Goal: Transaction & Acquisition: Purchase product/service

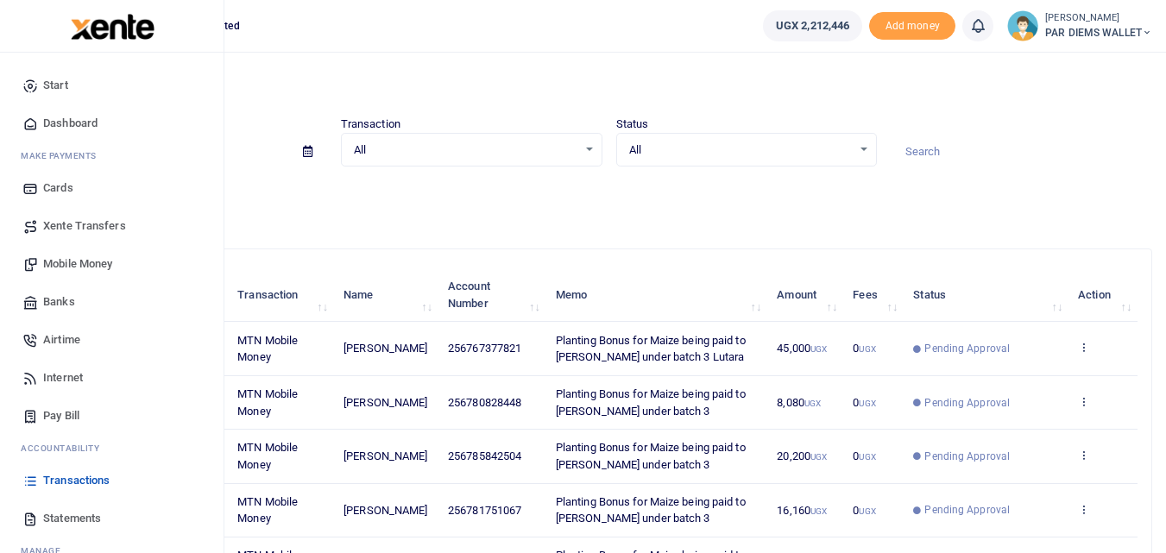
click at [84, 262] on span "Mobile Money" at bounding box center [77, 264] width 69 height 17
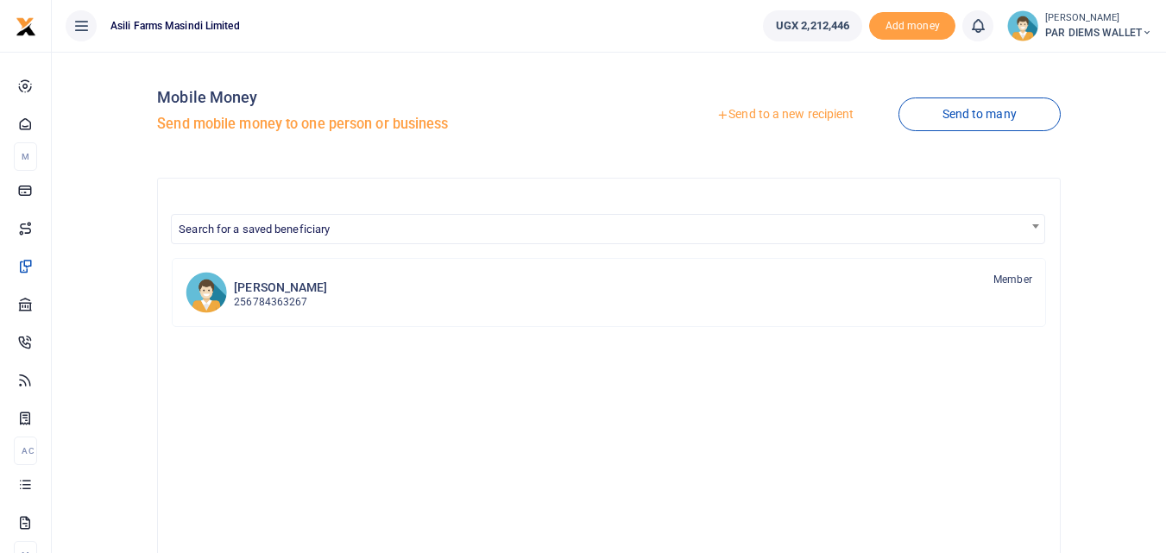
click at [767, 111] on link "Send to a new recipient" at bounding box center [784, 114] width 225 height 31
click at [800, 108] on link "Send to a new recipient" at bounding box center [784, 114] width 225 height 31
click at [783, 119] on link "Send to a new recipient" at bounding box center [784, 114] width 225 height 31
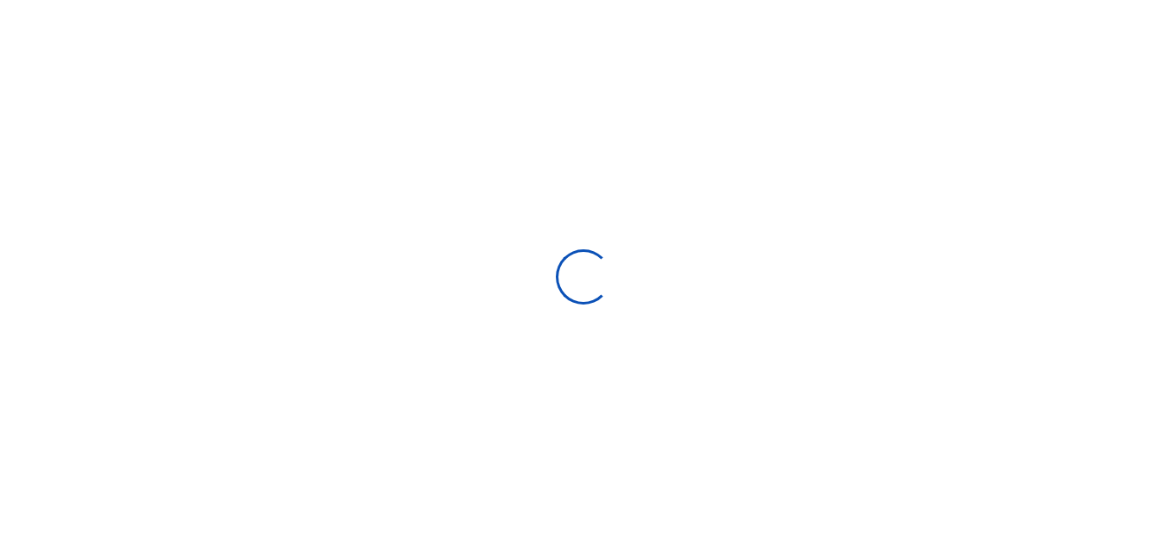
select select "Loading bundles"
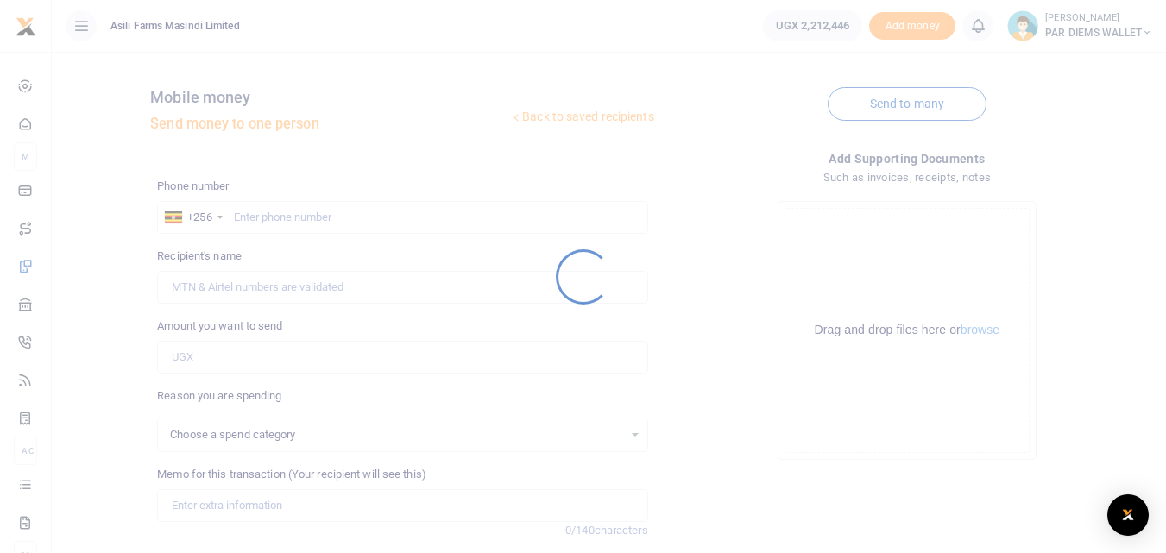
select select
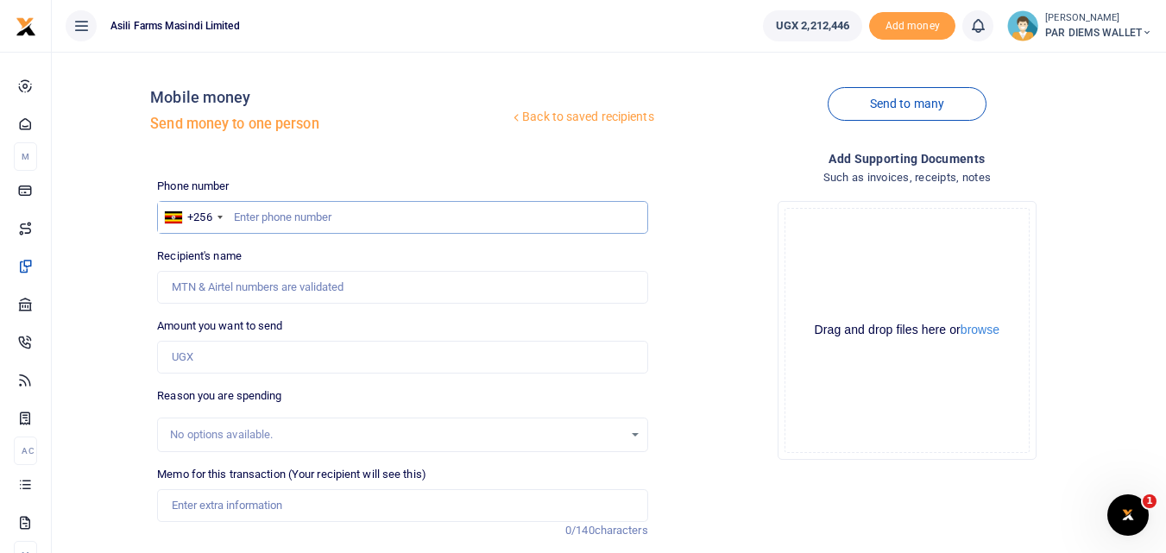
click at [278, 219] on input "text" at bounding box center [402, 217] width 490 height 33
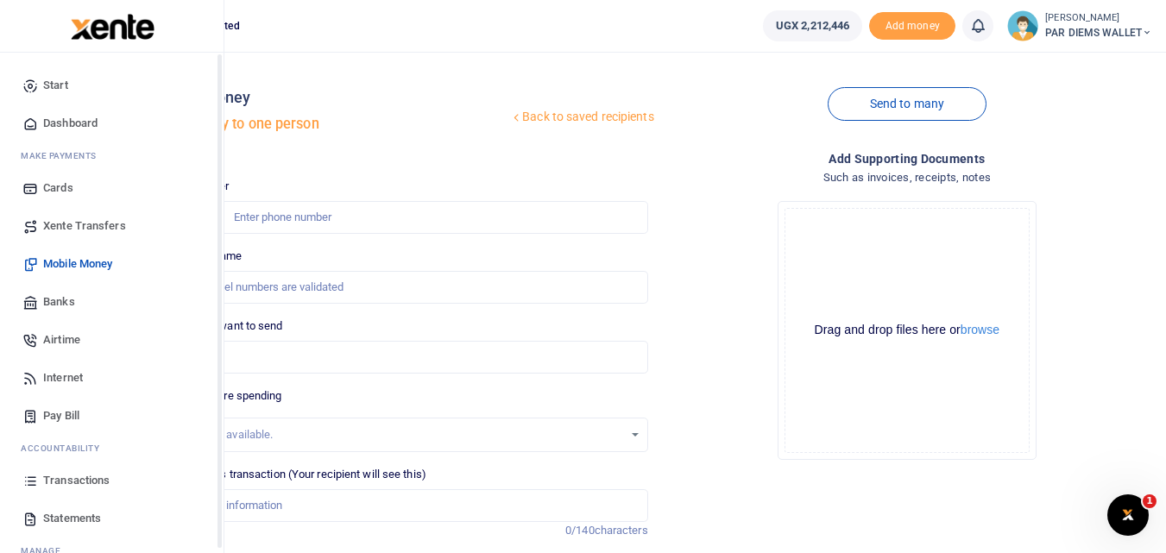
click at [32, 476] on icon at bounding box center [30, 481] width 16 height 16
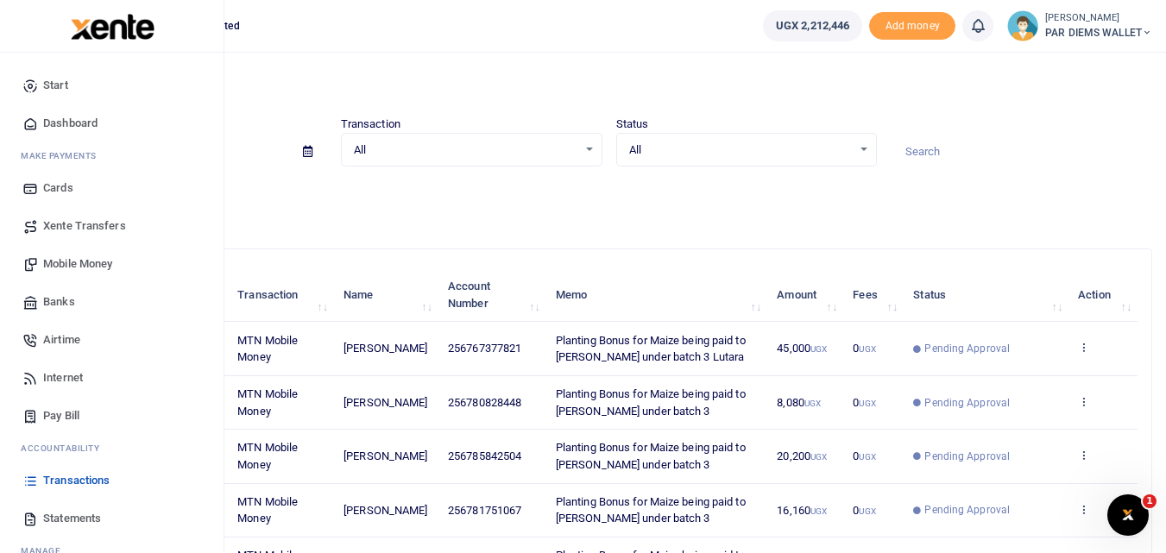
click at [79, 253] on link "Mobile Money" at bounding box center [112, 264] width 196 height 38
click at [98, 258] on span "Mobile Money" at bounding box center [77, 264] width 69 height 17
click at [92, 262] on span "Mobile Money" at bounding box center [77, 264] width 69 height 17
click at [83, 226] on span "Xente Transfers" at bounding box center [84, 226] width 83 height 17
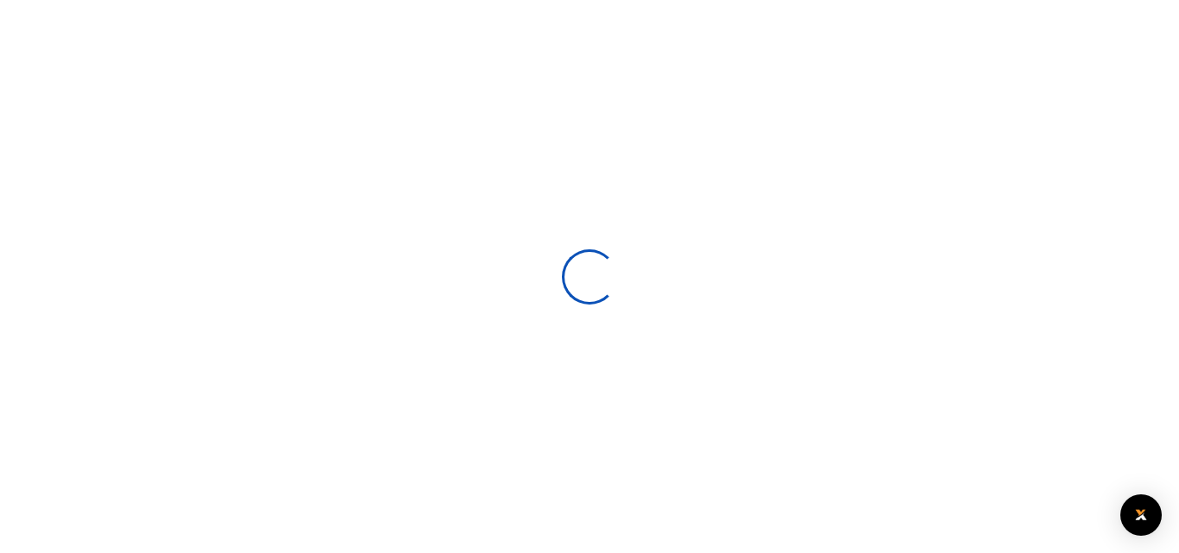
select select
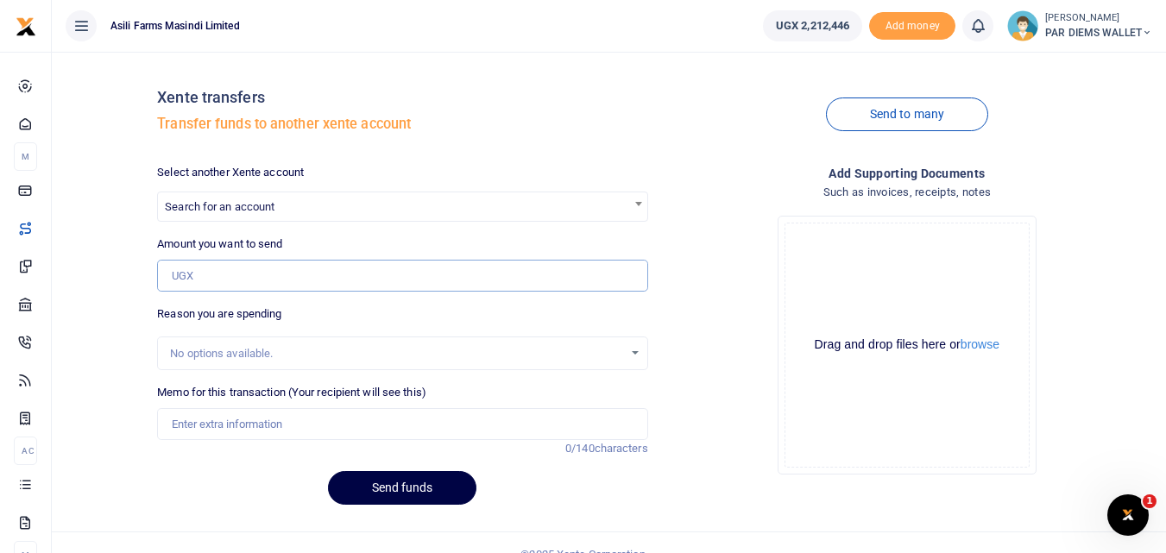
click at [199, 279] on input "Amount you want to send" at bounding box center [402, 276] width 490 height 33
type input "12,160"
click at [845, 287] on div "Drag and drop files here or browse Powered by Uppy" at bounding box center [907, 345] width 245 height 245
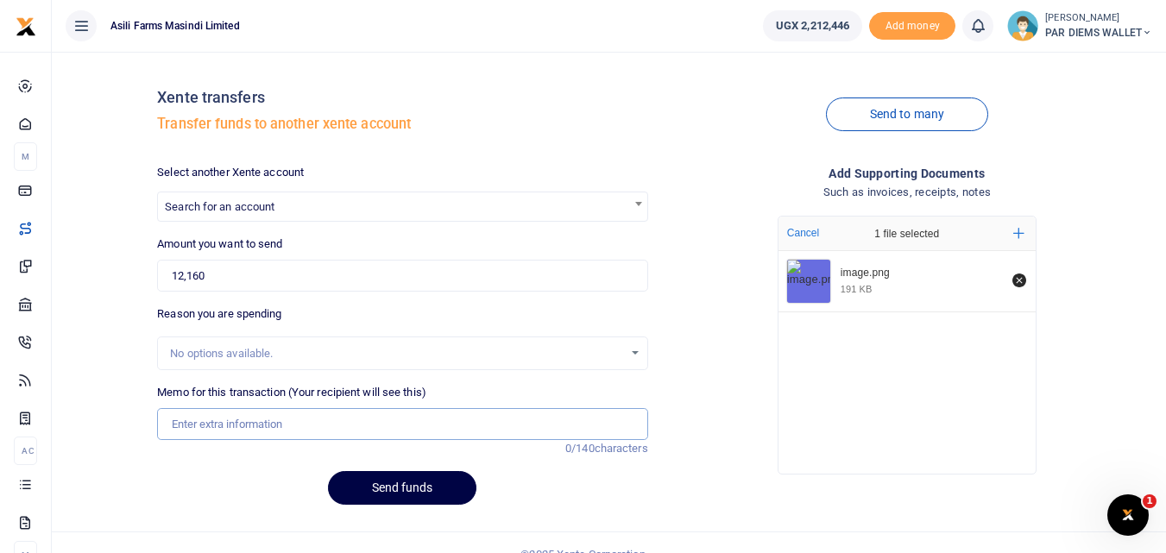
click at [238, 422] on input "Memo for this transaction (Your recipient will see this)" at bounding box center [402, 424] width 490 height 33
type input "Planting Bonus being paid to Christopher"
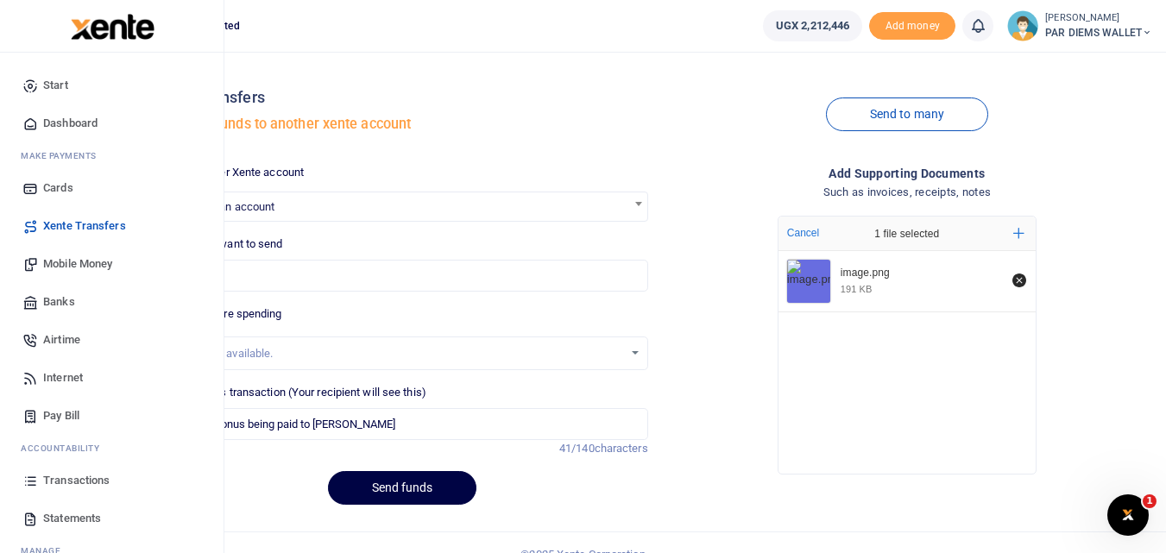
click at [68, 260] on span "Mobile Money" at bounding box center [77, 264] width 69 height 17
click at [98, 252] on link "Mobile Money" at bounding box center [112, 264] width 196 height 38
click at [97, 265] on span "Mobile Money" at bounding box center [77, 264] width 69 height 17
click at [75, 262] on span "Mobile Money" at bounding box center [77, 264] width 69 height 17
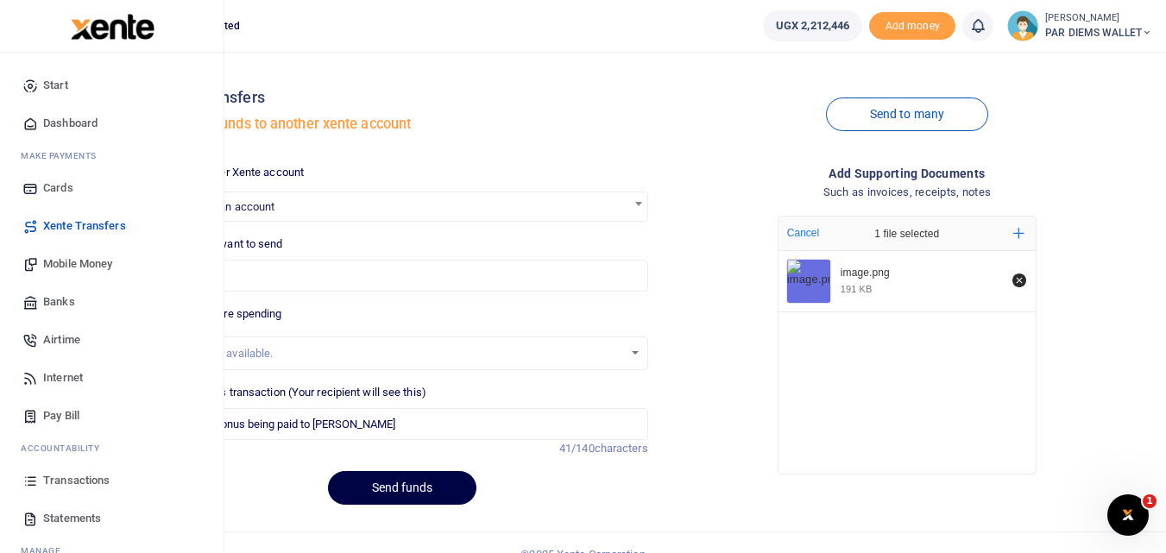
click at [75, 262] on span "Mobile Money" at bounding box center [77, 264] width 69 height 17
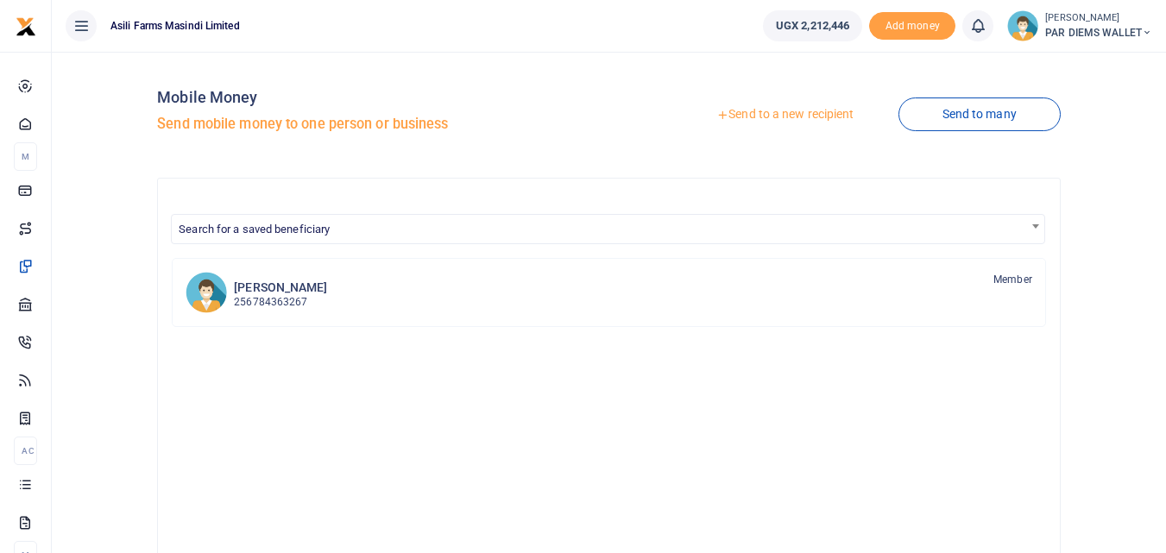
click at [769, 112] on link "Send to a new recipient" at bounding box center [784, 114] width 225 height 31
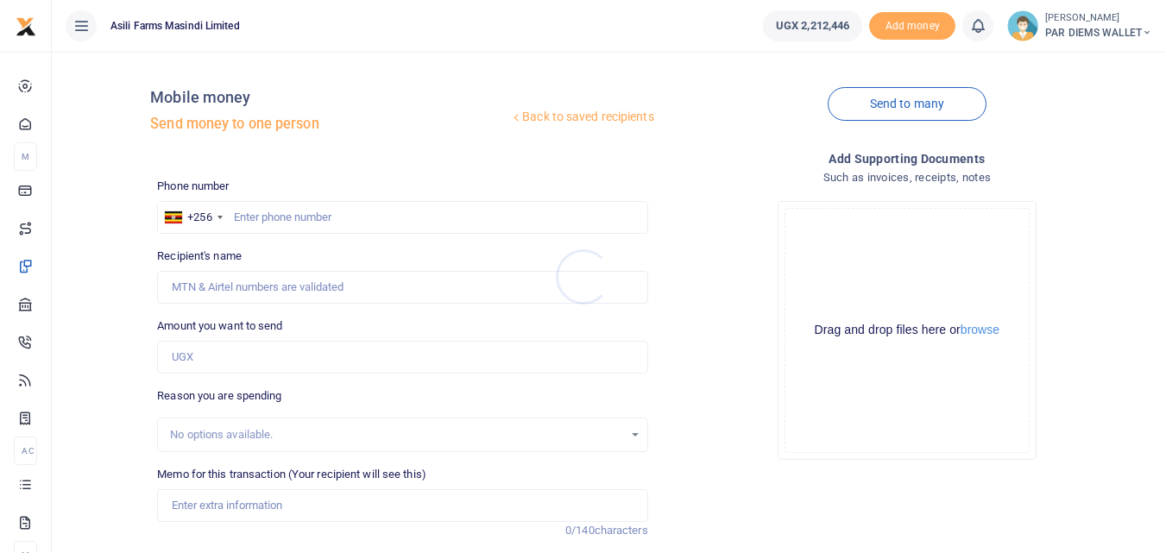
click at [251, 353] on div at bounding box center [583, 276] width 1166 height 553
click at [221, 359] on input "Amount you want to send" at bounding box center [402, 357] width 490 height 33
paste input "256 779 865600"
type input "256 779 865600"
click at [262, 212] on input "text" at bounding box center [402, 217] width 490 height 33
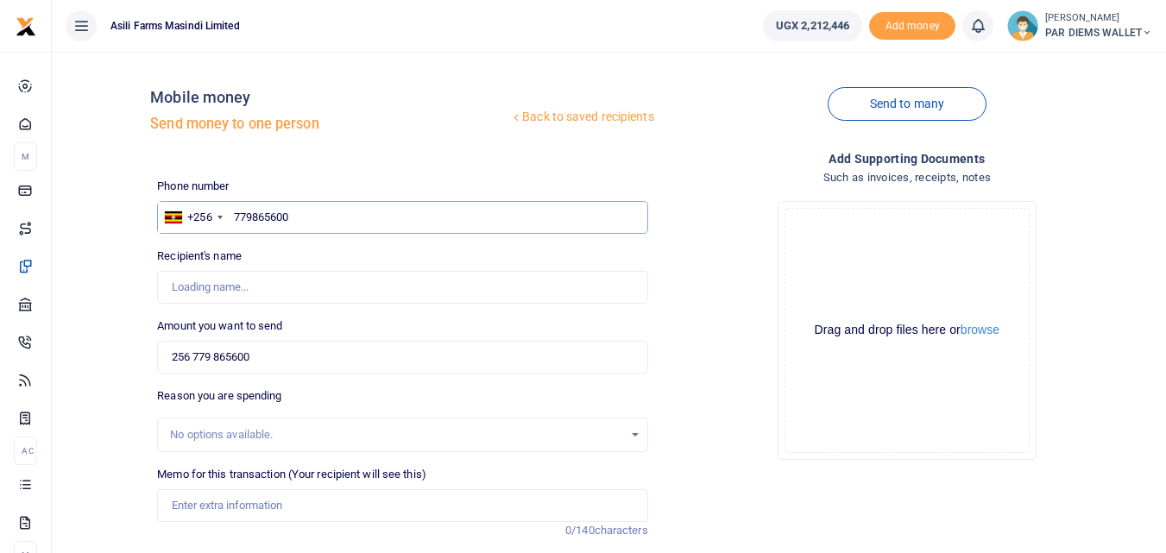
type input "779865600"
click at [335, 349] on input "256 779 865600" at bounding box center [402, 357] width 490 height 33
type input "[PERSON_NAME]"
type input "2"
click at [222, 350] on input "0" at bounding box center [402, 357] width 490 height 33
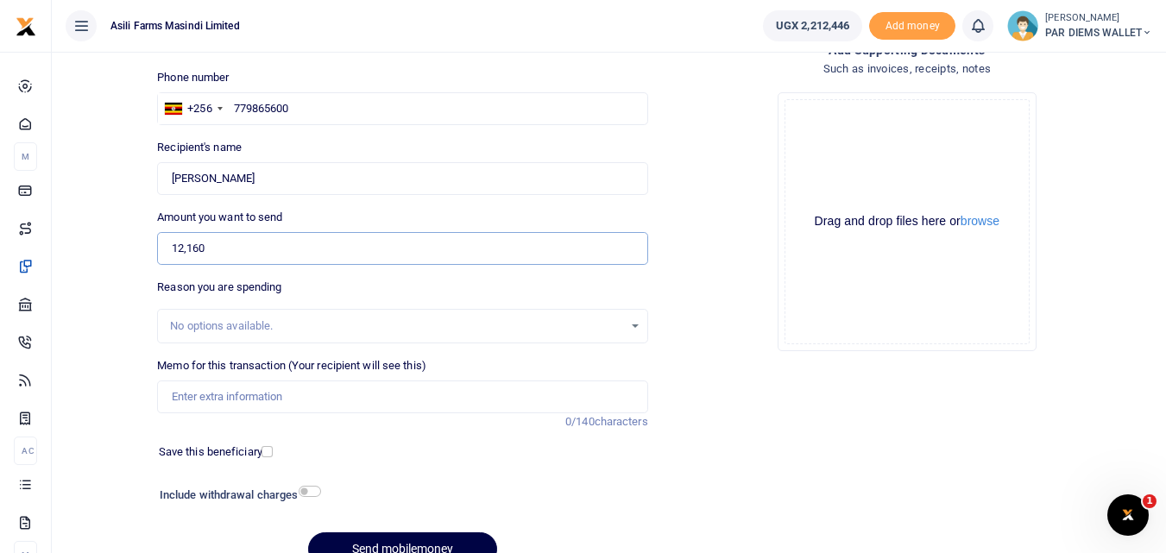
scroll to position [117, 0]
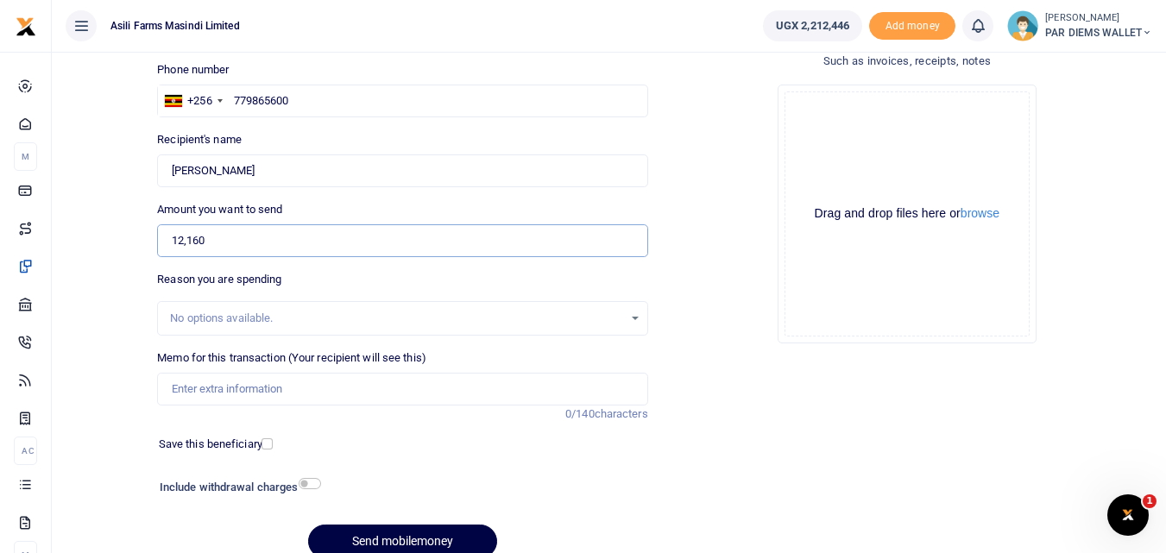
type input "12,160"
click at [218, 388] on input "Memo for this transaction (Your recipient will see this)" at bounding box center [402, 389] width 490 height 33
type input "Planting Bonus maize being paid tp Tumusime Emmanel under batch 3"
click at [869, 105] on div "Drag and drop files here or browse Powered by Uppy" at bounding box center [907, 213] width 245 height 245
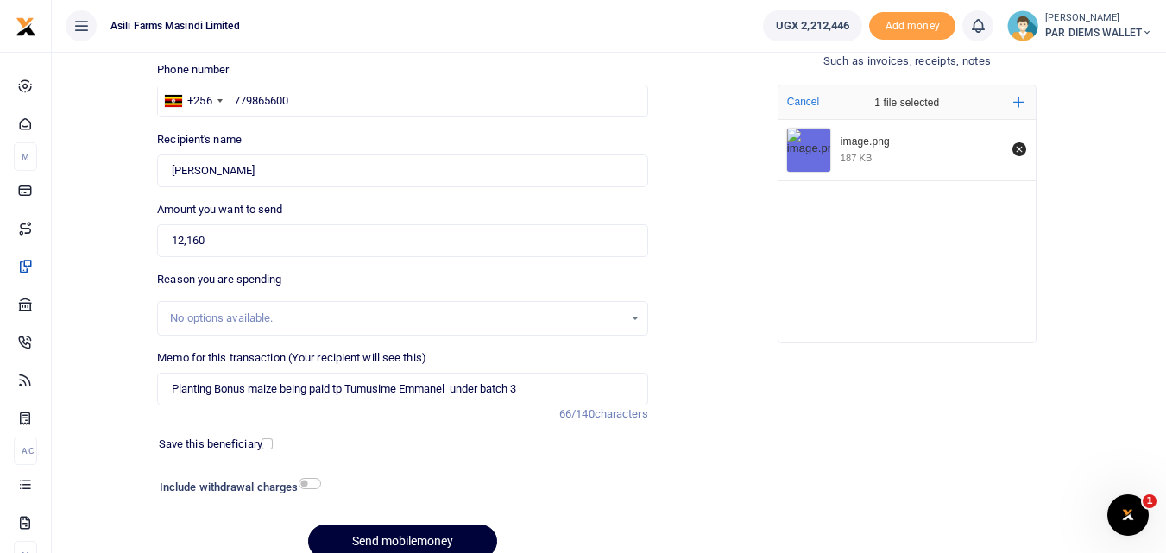
click at [414, 542] on button "Send mobilemoney" at bounding box center [402, 542] width 189 height 34
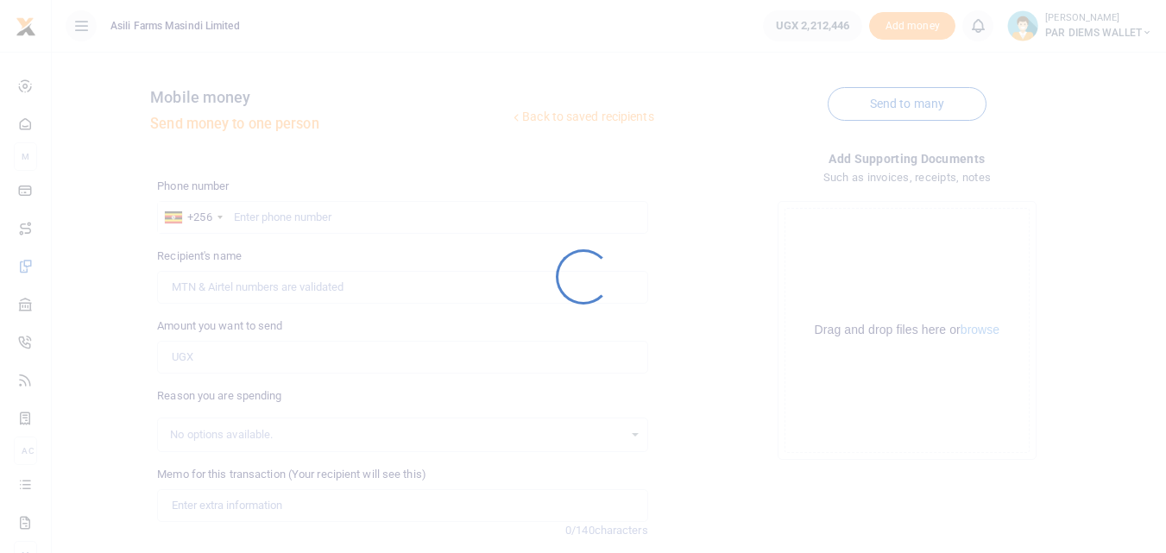
scroll to position [117, 0]
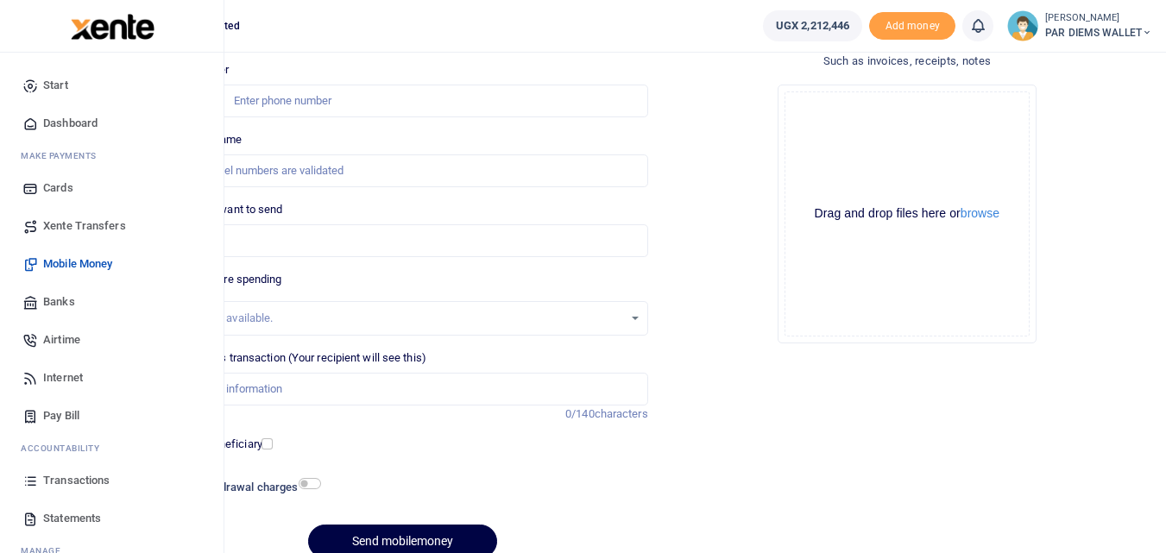
click at [34, 495] on link "Transactions" at bounding box center [112, 481] width 196 height 38
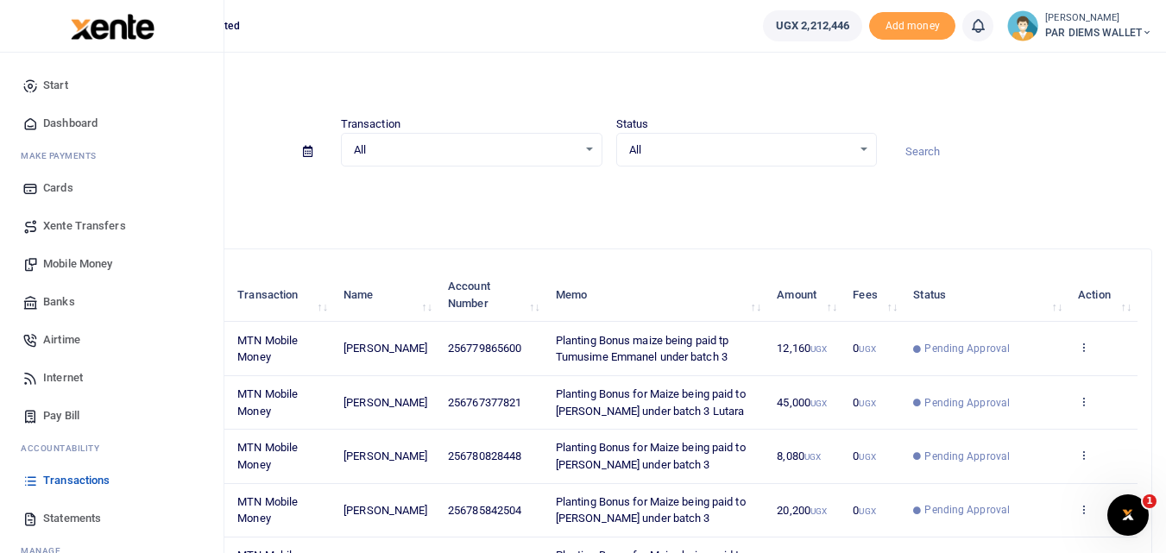
click at [78, 257] on span "Mobile Money" at bounding box center [77, 264] width 69 height 17
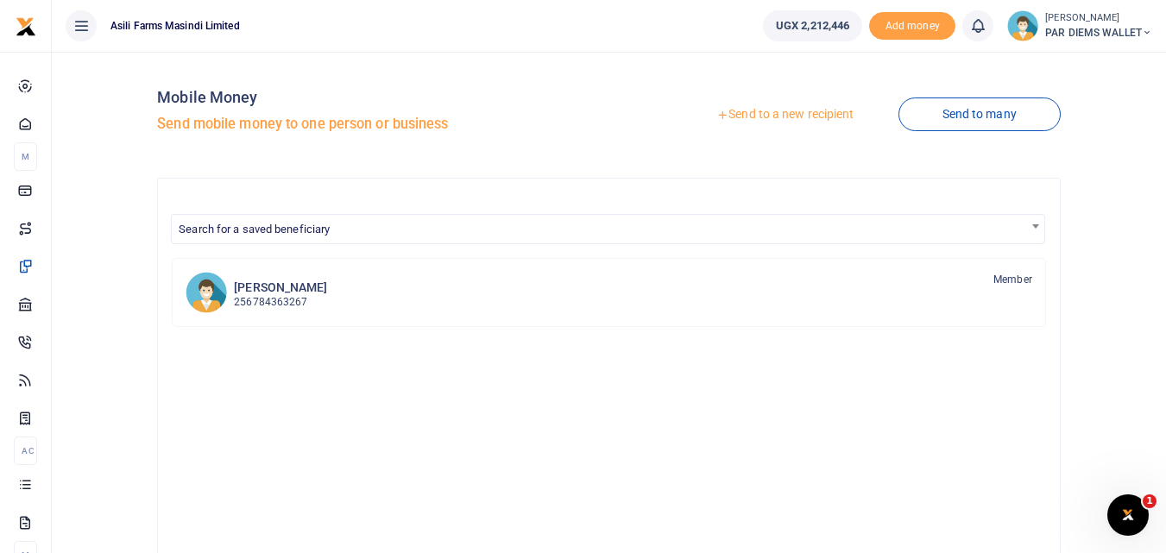
click at [760, 110] on link "Send to a new recipient" at bounding box center [784, 114] width 225 height 31
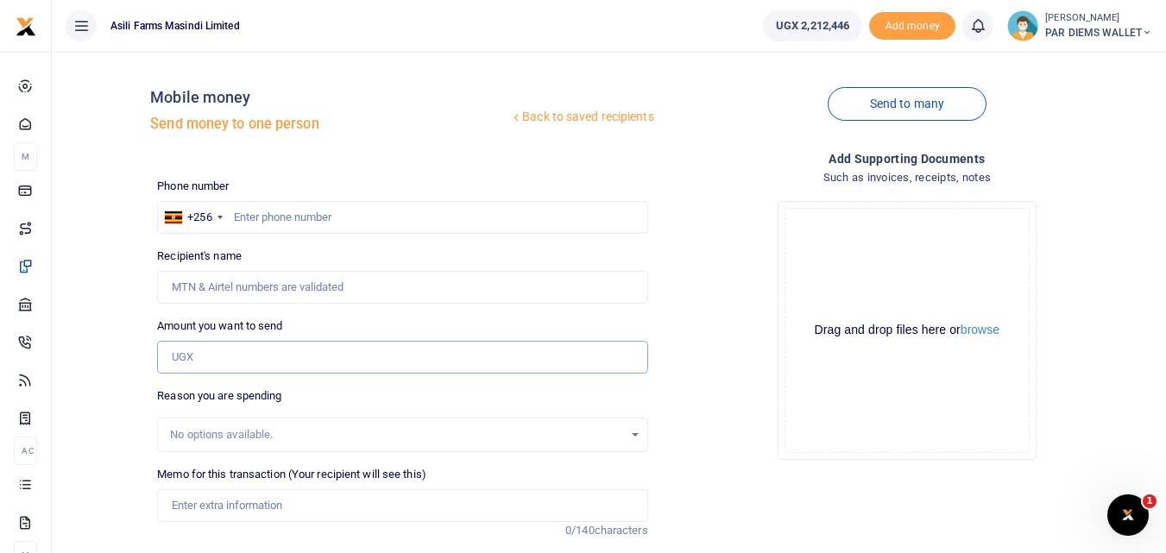
click at [210, 362] on input "Amount you want to send" at bounding box center [402, 357] width 490 height 33
paste input "+256 786 940026"
type input "+256 786 940026"
click at [286, 213] on input "text" at bounding box center [402, 217] width 490 height 33
type input "786940026"
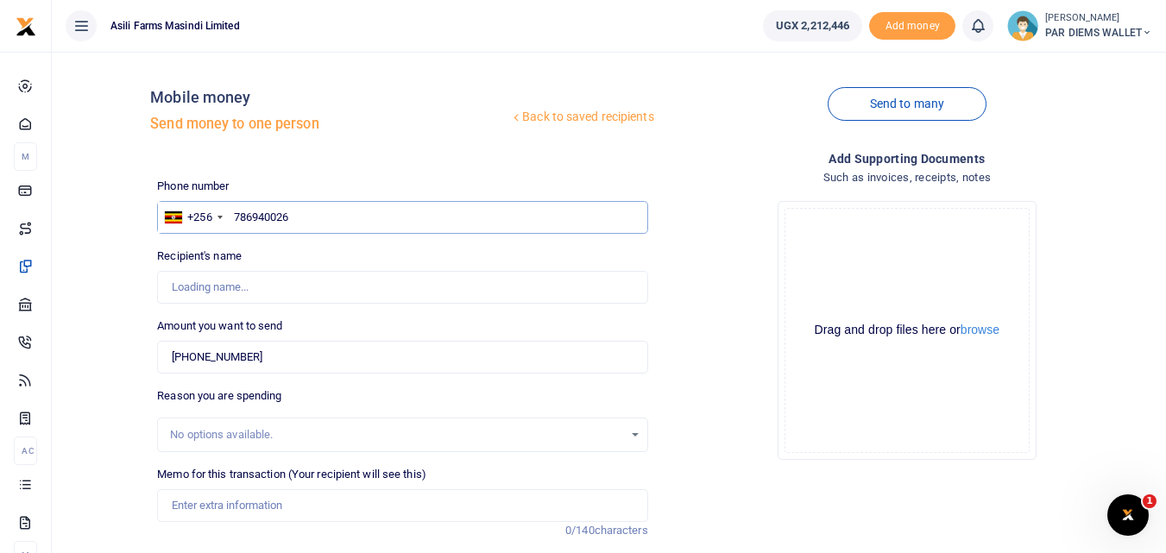
type input "Isaac Henry Pittek"
type input "786940026"
click at [289, 357] on input "+256 786 940026" at bounding box center [402, 357] width 490 height 33
type input "+"
click at [737, 377] on div "Drop your files here Drag and drop files here or browse Powered by Uppy" at bounding box center [907, 330] width 490 height 287
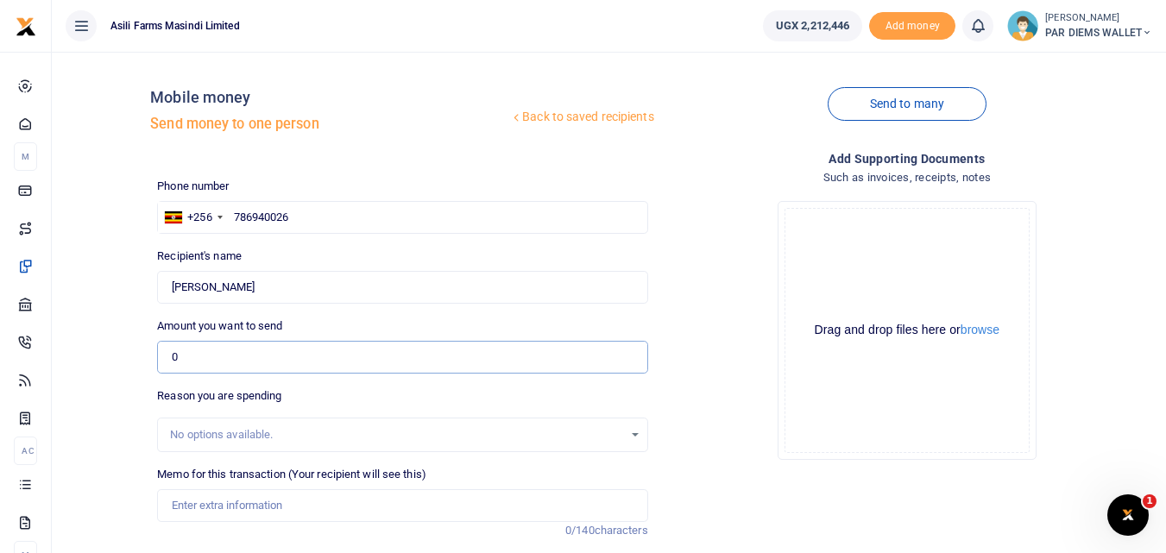
click at [207, 372] on input "0" at bounding box center [402, 357] width 490 height 33
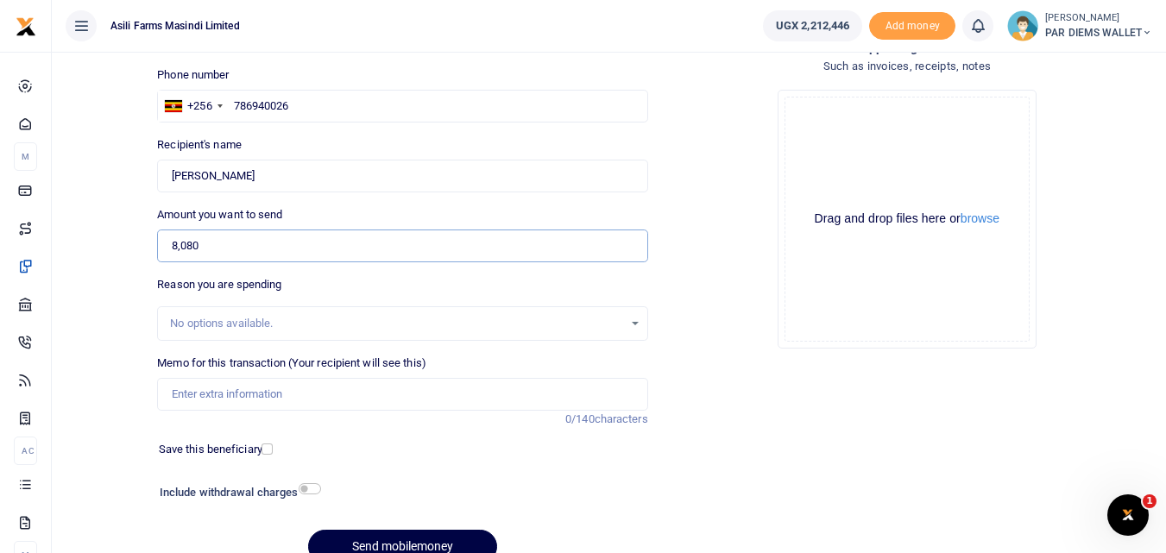
scroll to position [115, 0]
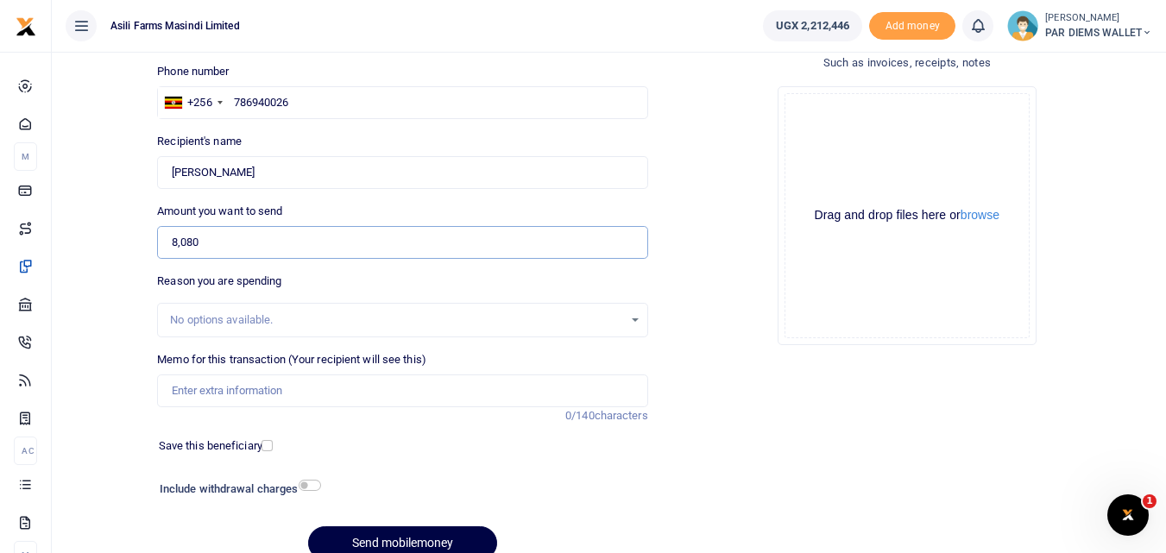
type input "8,080"
click at [273, 398] on input "Memo for this transaction (Your recipient will see this)" at bounding box center [402, 391] width 490 height 33
paste input "+256 786 940026"
type input "Planting bonus being paid to Henry Pittek under batch 3+256 786 940026"
click at [920, 165] on div "Drag and drop files here or browse Powered by Uppy" at bounding box center [907, 215] width 245 height 245
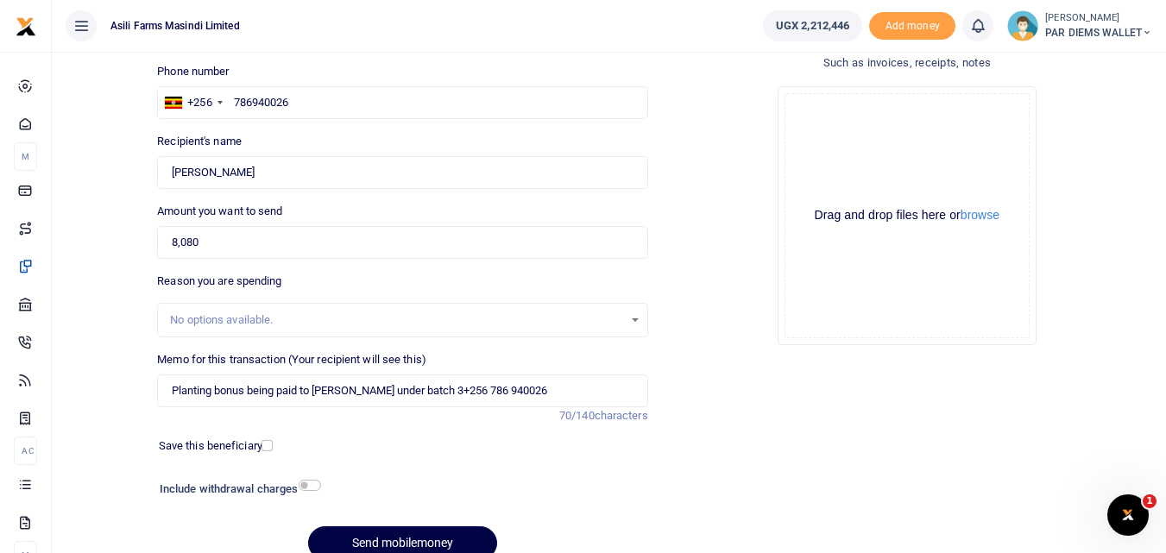
click at [873, 122] on div "Drag and drop files here or browse Powered by Uppy" at bounding box center [907, 215] width 245 height 245
click at [566, 390] on input "Planting bonus being paid to Henry Pittek under batch 3+256 786 940026" at bounding box center [402, 391] width 490 height 33
type input "Planting bonus being paid to [PERSON_NAME] under batch 3"
click at [912, 143] on div "Drag and drop files here or browse Powered by Uppy" at bounding box center [907, 215] width 245 height 245
click at [773, 395] on div "Add supporting Documents Such as invoices, receipts, notes Drop your files here…" at bounding box center [907, 305] width 504 height 540
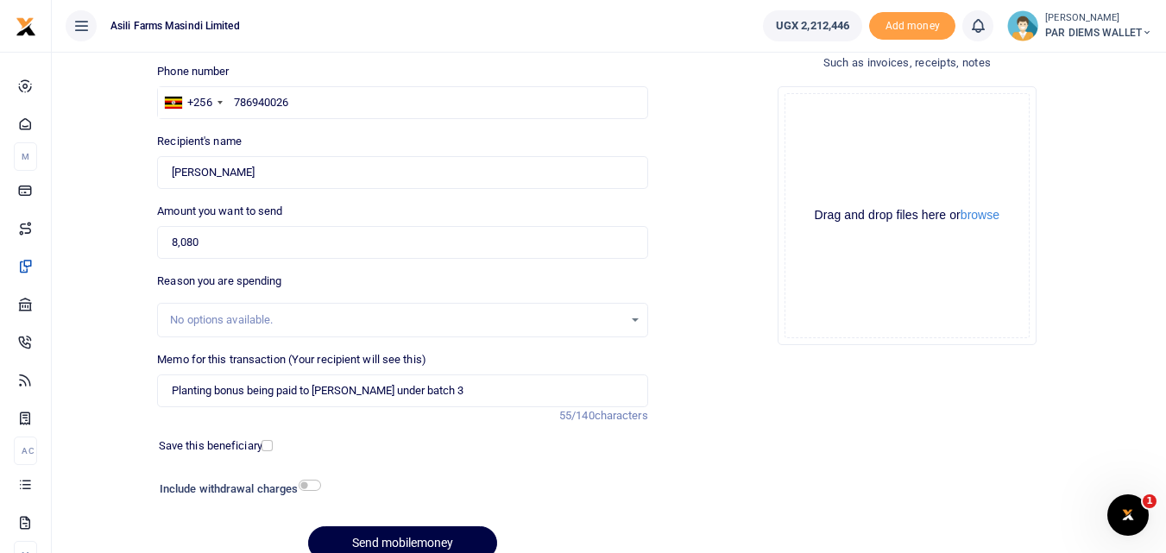
click at [856, 131] on div "Drag and drop files here or browse Powered by Uppy" at bounding box center [907, 215] width 245 height 245
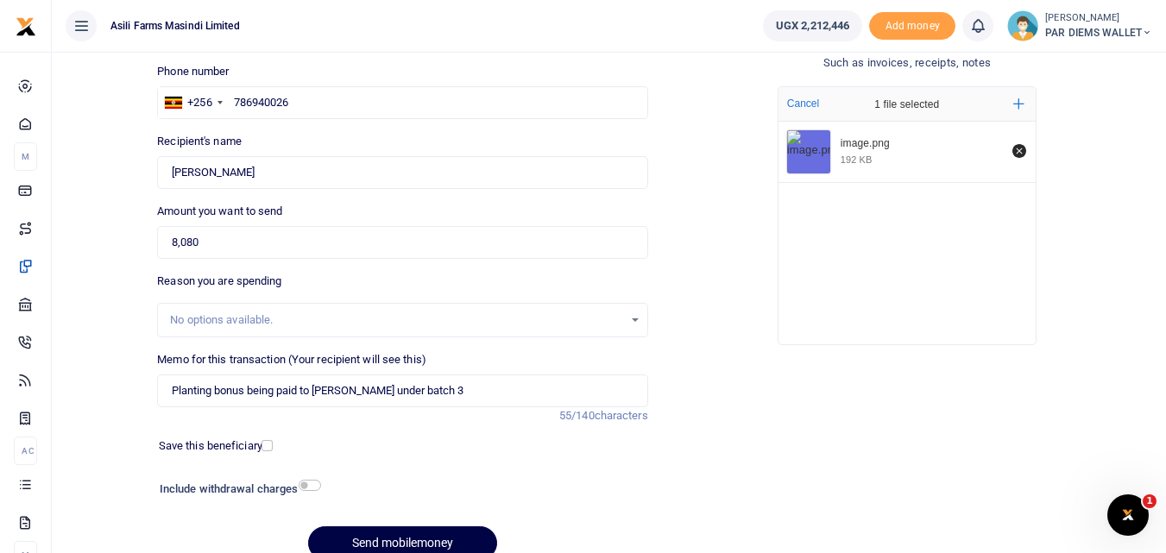
click at [448, 541] on div at bounding box center [442, 543] width 21 height 21
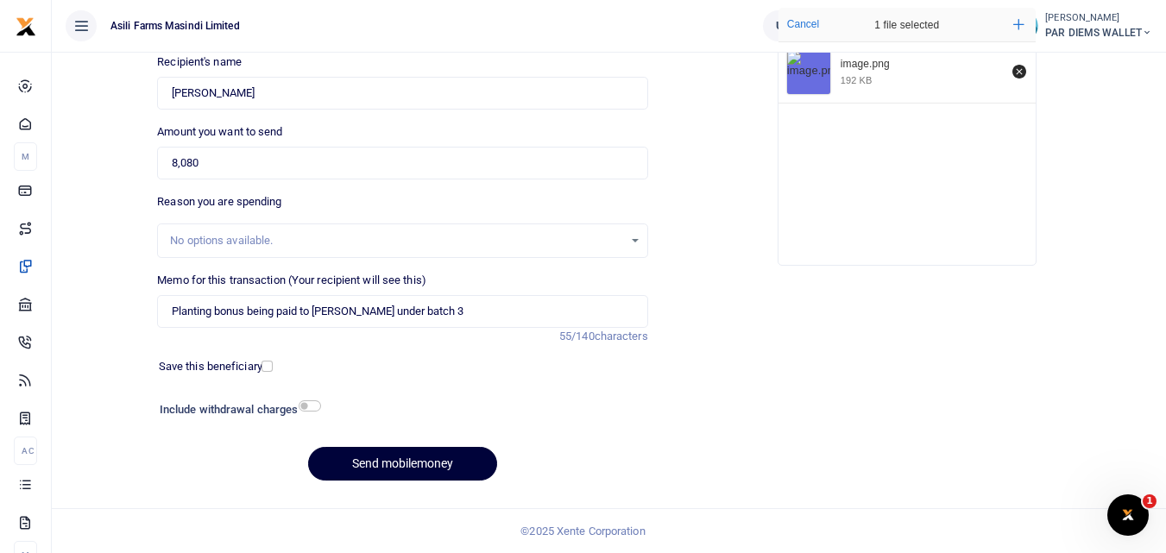
click at [409, 468] on button "Send mobilemoney" at bounding box center [402, 464] width 189 height 34
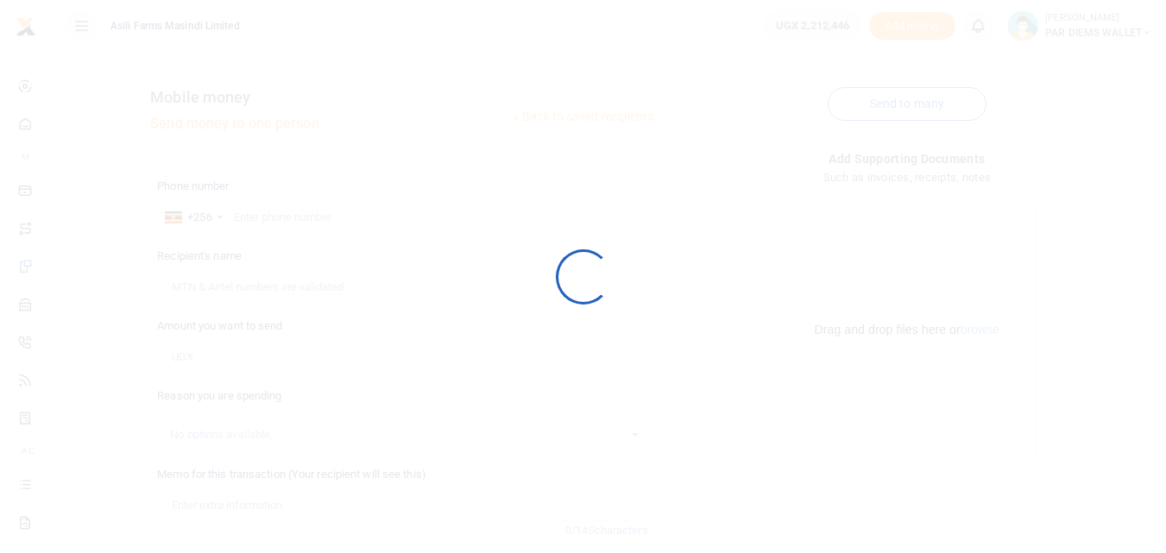
scroll to position [194, 0]
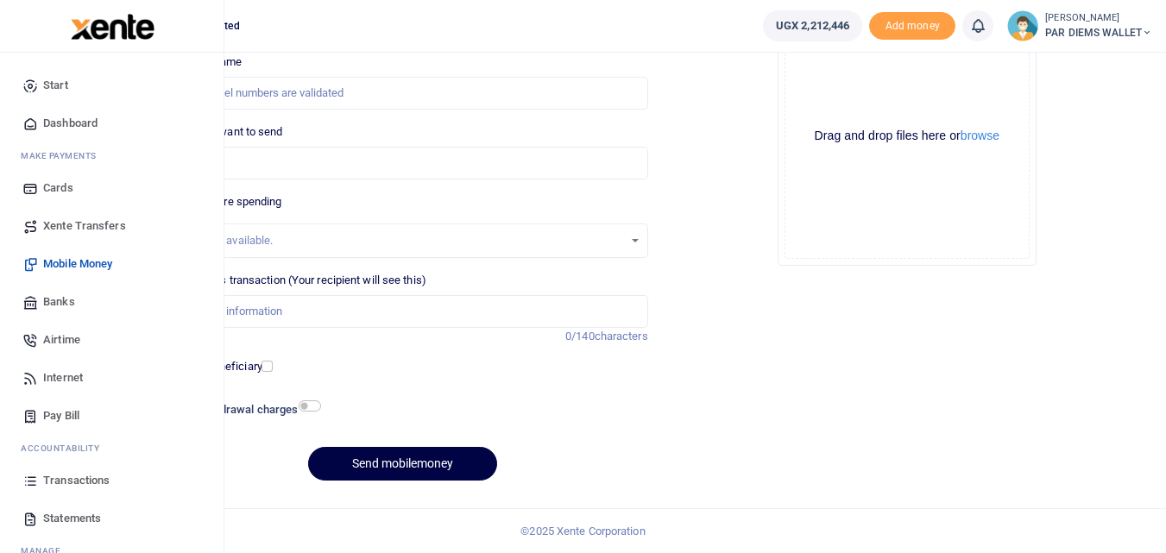
click at [28, 479] on icon at bounding box center [30, 481] width 16 height 16
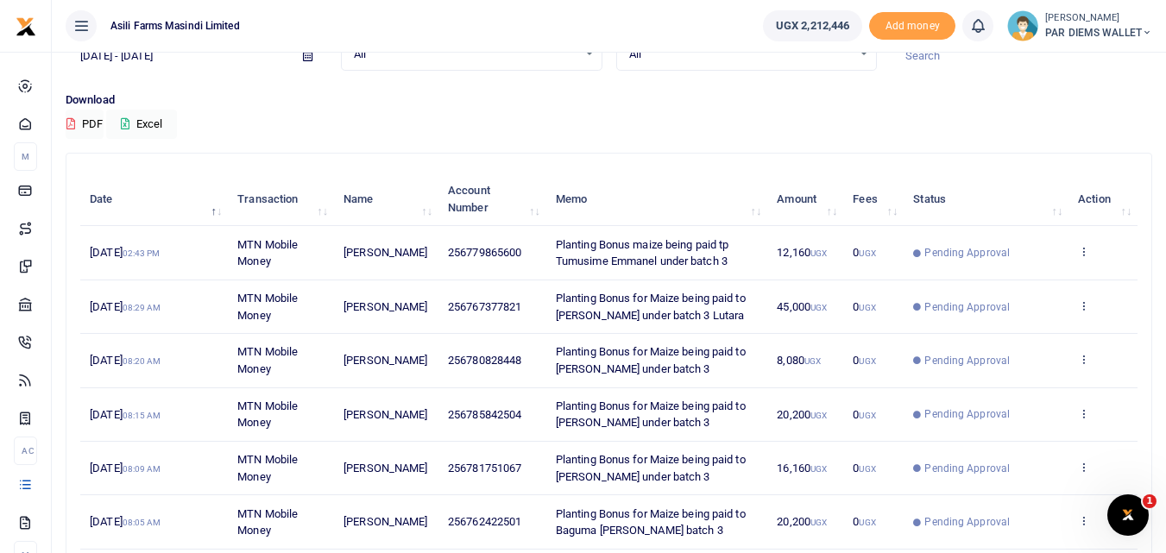
scroll to position [91, 0]
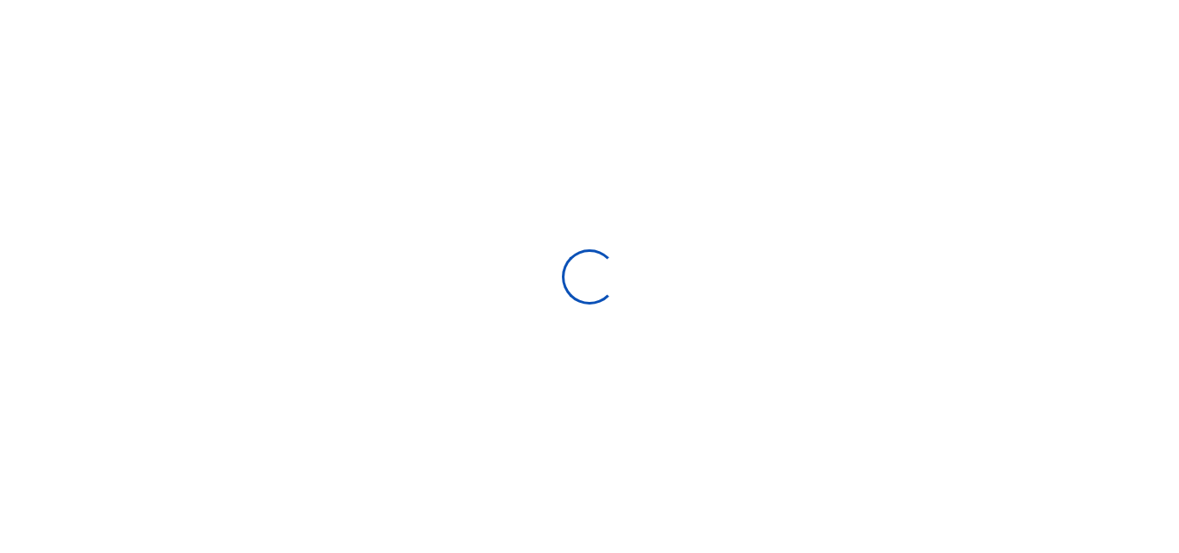
type input "[DATE] - [DATE]"
select select
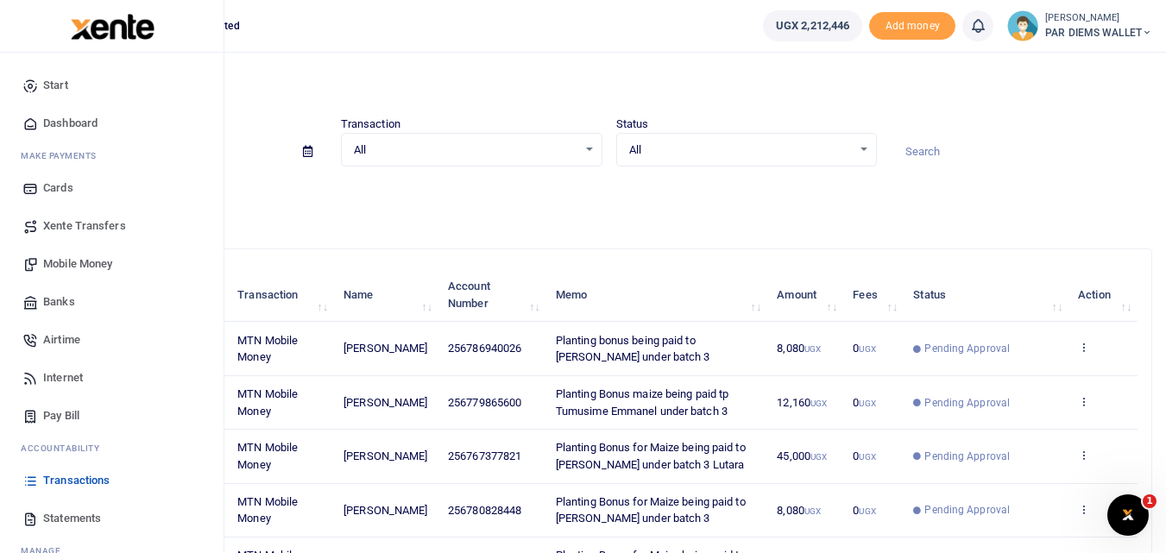
click at [85, 262] on span "Mobile Money" at bounding box center [77, 264] width 69 height 17
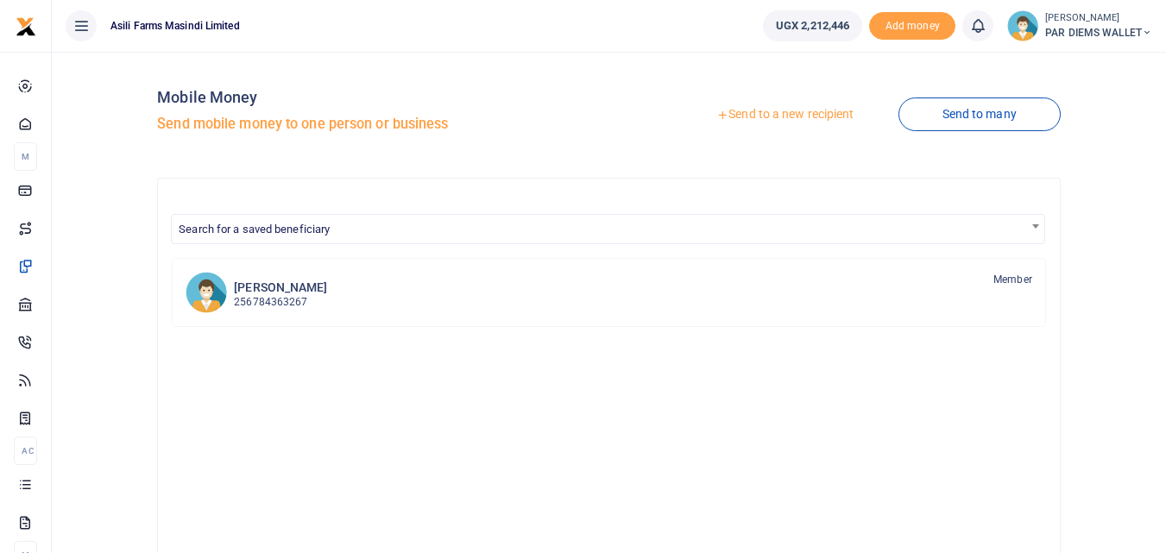
click at [775, 112] on link "Send to a new recipient" at bounding box center [784, 114] width 225 height 31
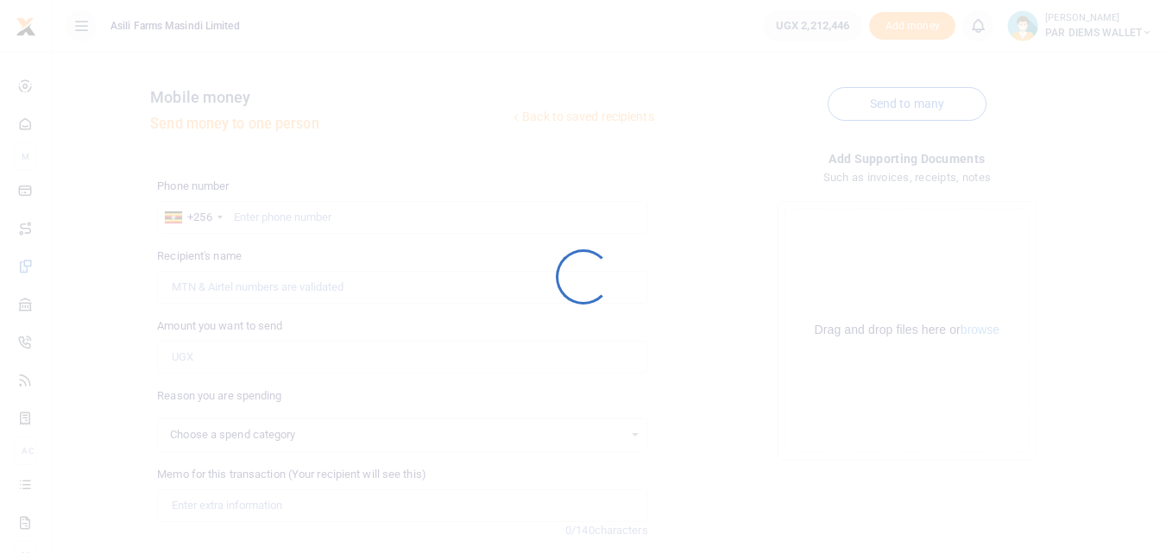
select select
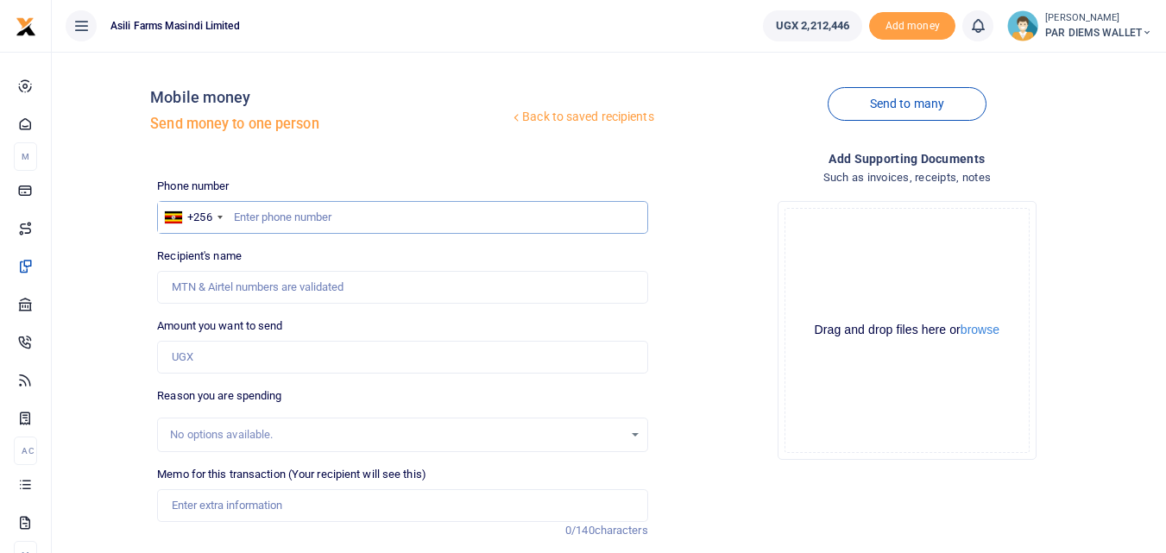
click at [269, 224] on input "text" at bounding box center [402, 217] width 490 height 33
type input "789984614"
type input "Samuel Oriada"
type input "789984614"
click at [227, 350] on input "Amount you want to send" at bounding box center [402, 357] width 490 height 33
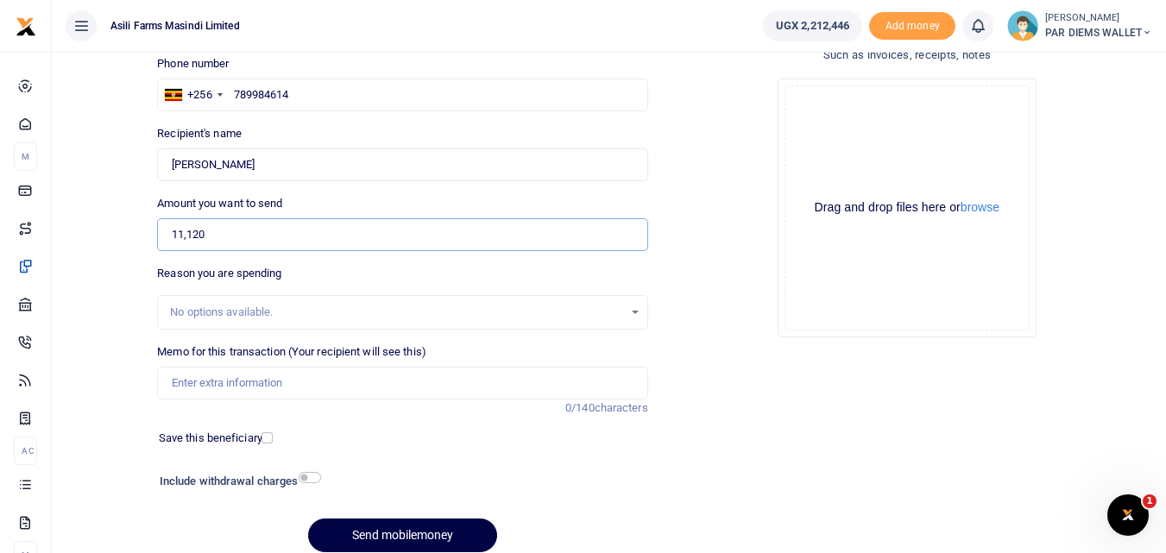
scroll to position [126, 0]
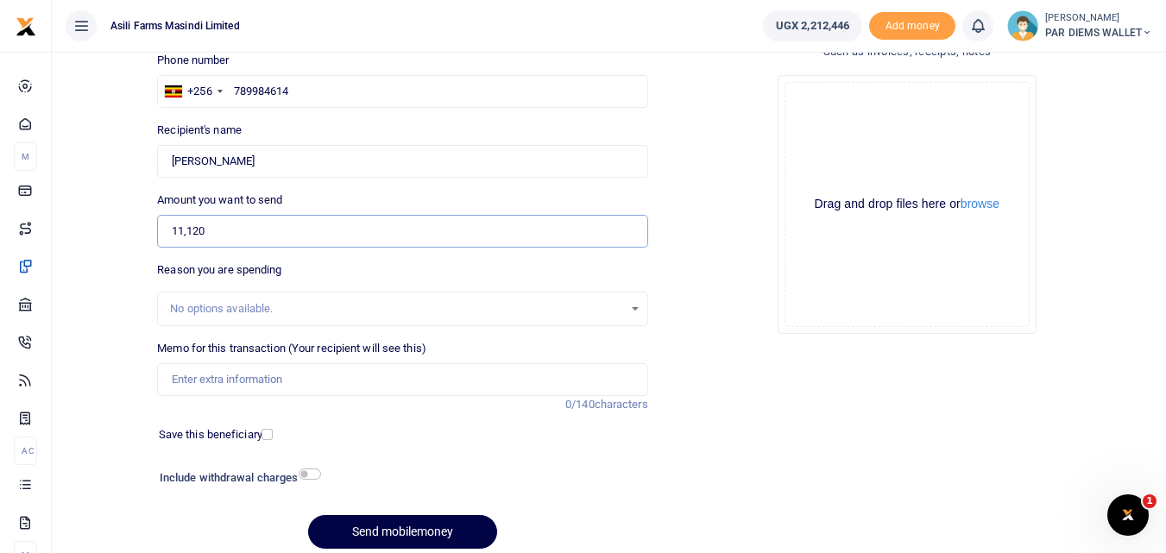
type input "11,120"
click at [208, 392] on input "Memo for this transaction (Your recipient will see this)" at bounding box center [402, 379] width 490 height 33
type input "Planting Bonus being paid to Oriada under batch 3"
click at [826, 173] on div "Drag and drop files here or browse Powered by Uppy" at bounding box center [907, 204] width 245 height 245
click at [887, 117] on div "Drag and drop files here or browse Powered by Uppy" at bounding box center [907, 204] width 245 height 245
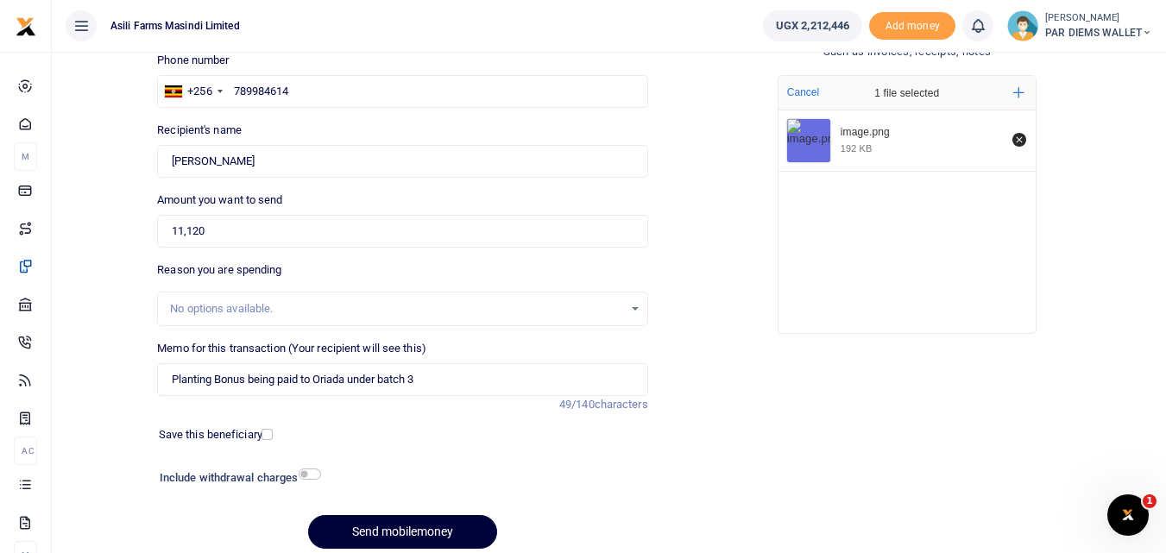
click at [386, 532] on button "Send mobilemoney" at bounding box center [402, 532] width 189 height 34
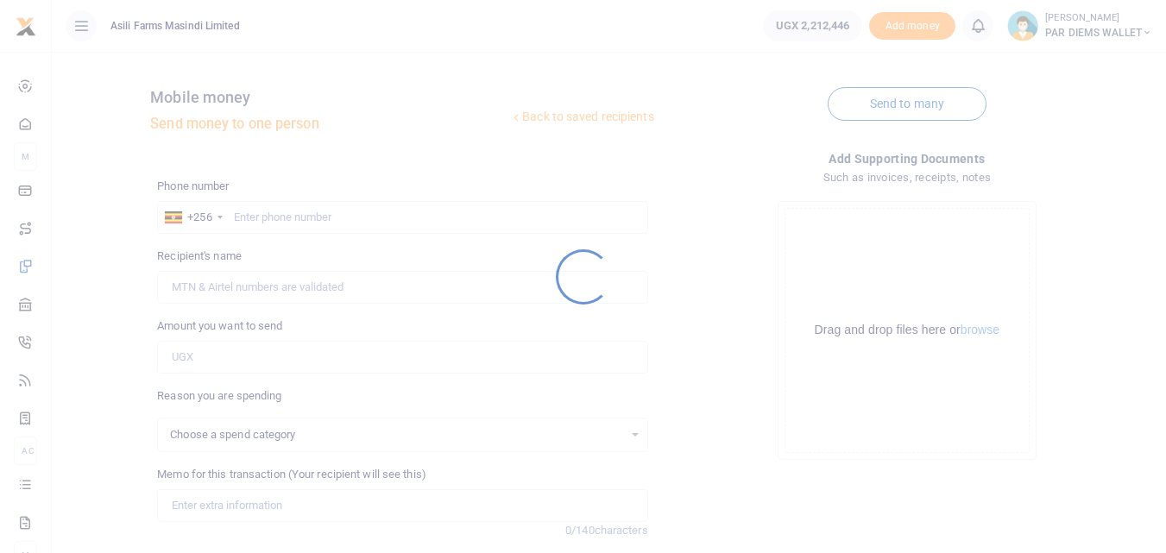
scroll to position [126, 0]
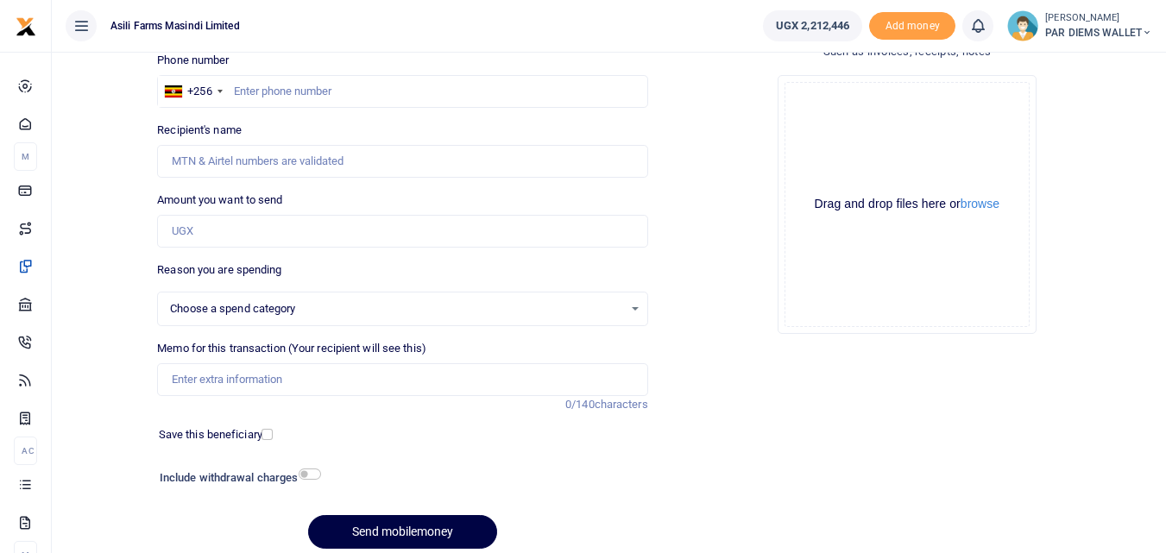
select select
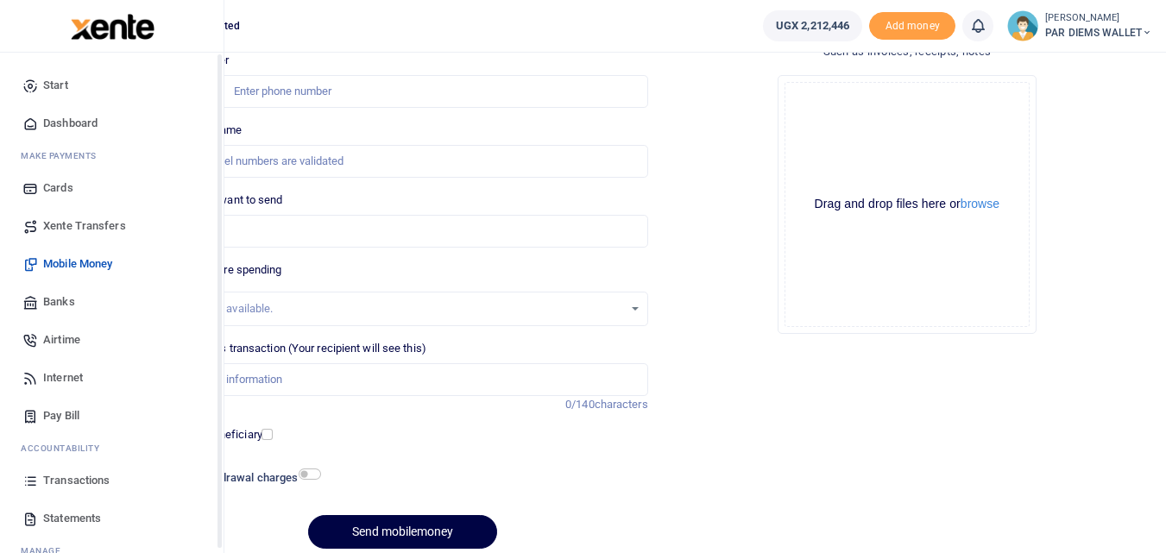
click at [30, 480] on icon at bounding box center [30, 481] width 16 height 16
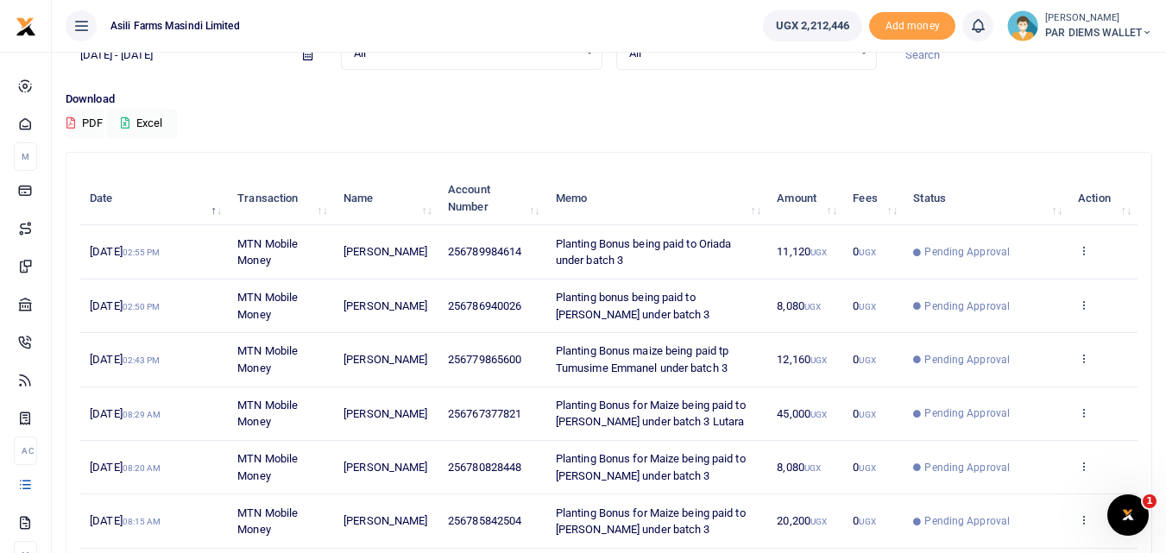
scroll to position [98, 0]
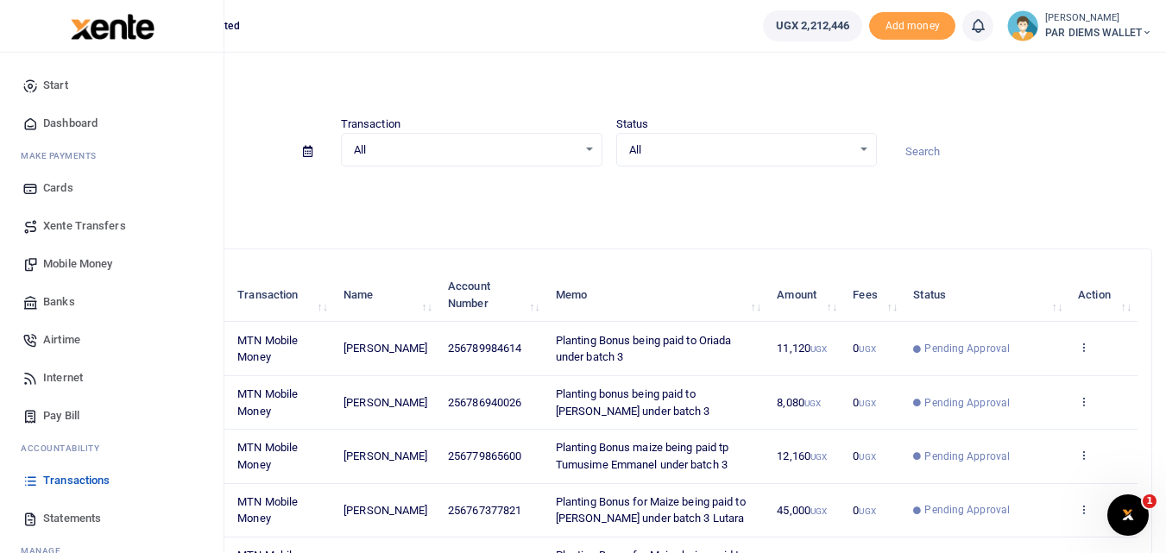
click at [70, 267] on span "Mobile Money" at bounding box center [77, 264] width 69 height 17
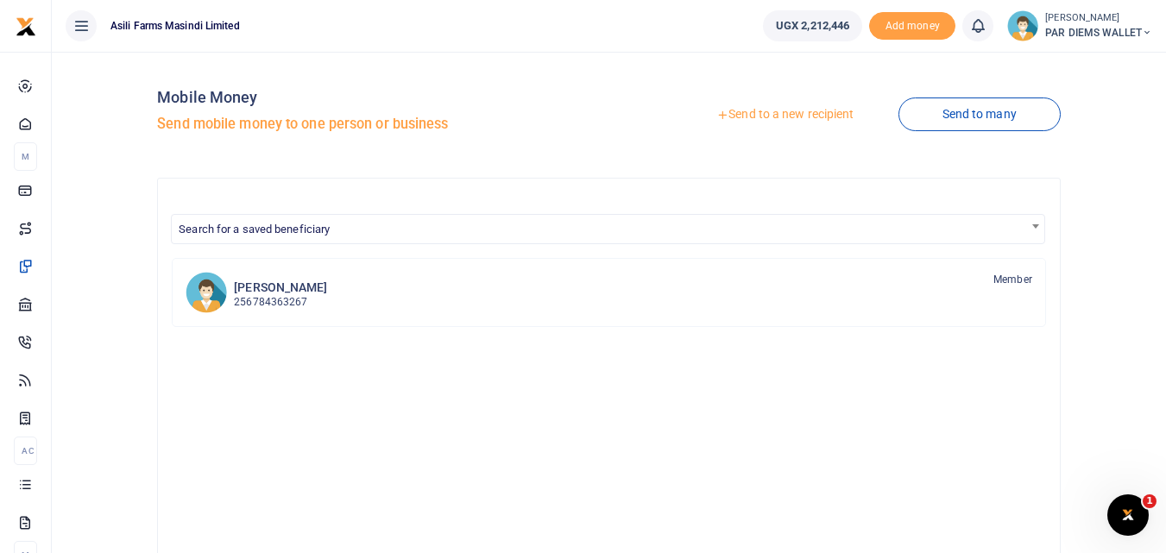
click at [773, 109] on link "Send to a new recipient" at bounding box center [784, 114] width 225 height 31
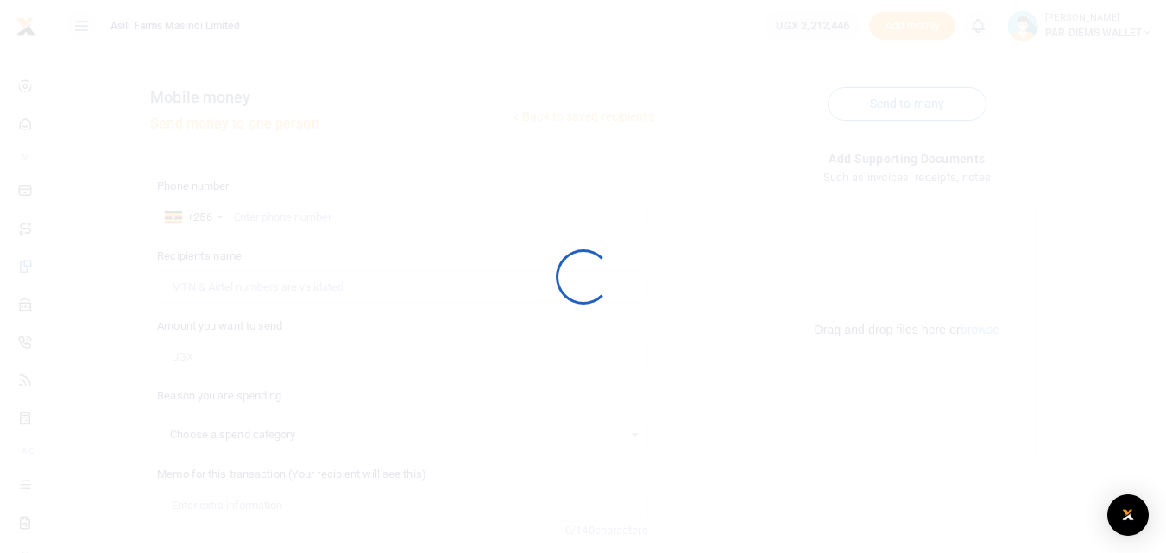
select select
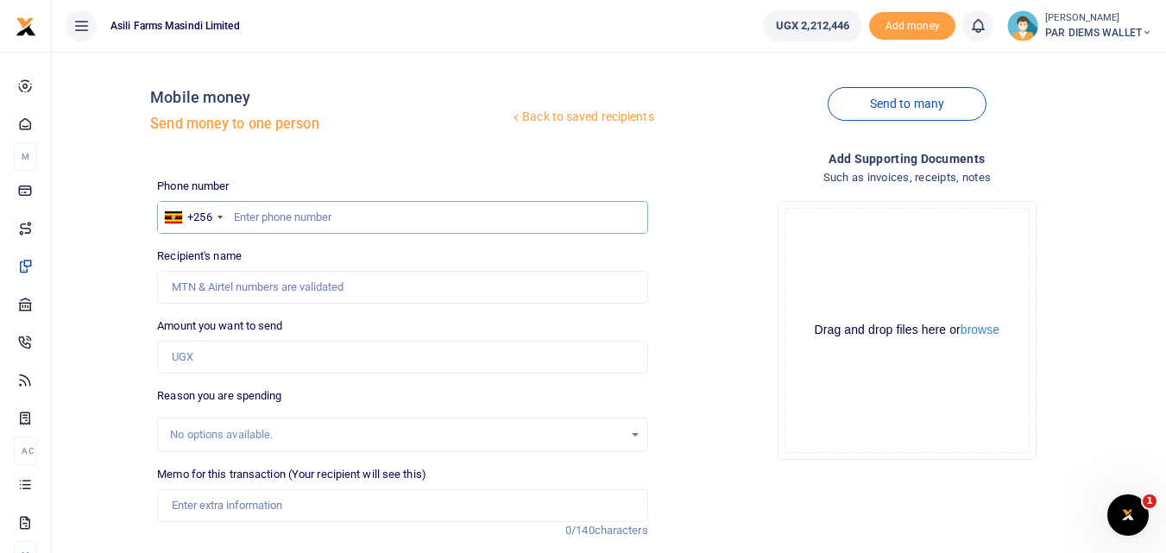
click at [283, 205] on input "text" at bounding box center [402, 217] width 490 height 33
type input "3"
click at [293, 215] on input "text" at bounding box center [402, 217] width 490 height 33
type input "774362673"
type input "[PERSON_NAME]"
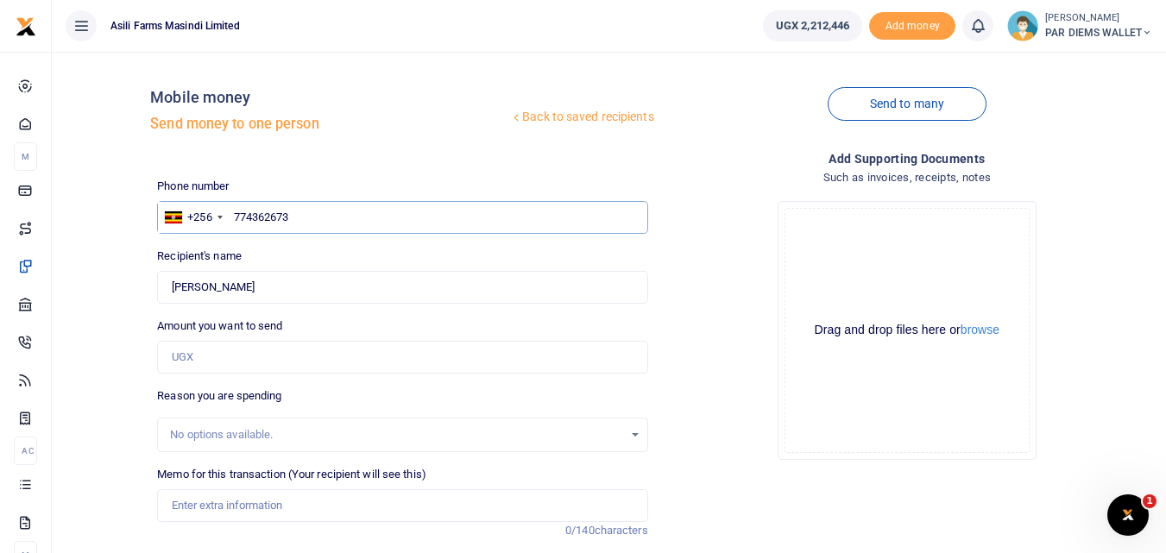
type input "774362673"
click at [222, 364] on input "Amount you want to send" at bounding box center [402, 357] width 490 height 33
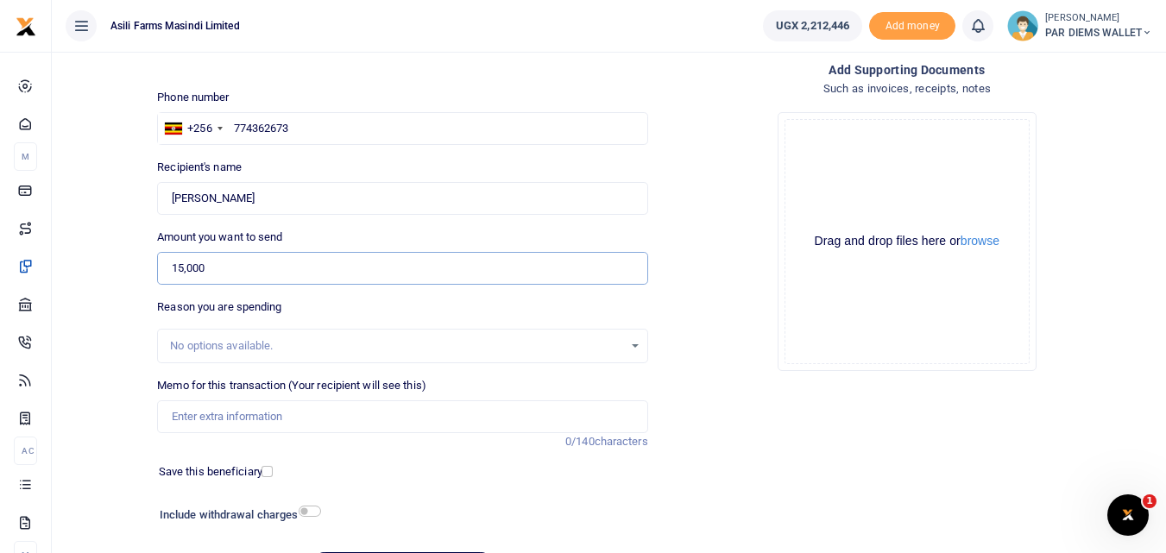
scroll to position [91, 0]
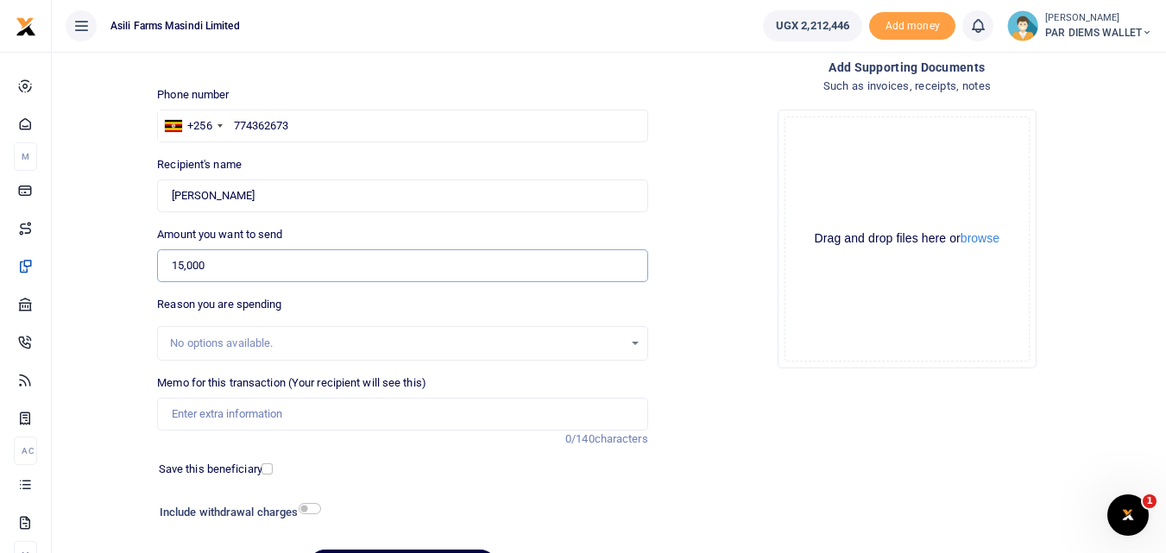
type input "15,000"
click at [229, 403] on input "Memo for this transaction (Your recipient will see this)" at bounding box center [402, 414] width 490 height 33
type input "Perdium being paid to Kizito he moved to bunyoro to pick a seak kit for 4940 4"
click at [844, 131] on div "Drag and drop files here or browse Powered by Uppy" at bounding box center [907, 239] width 245 height 245
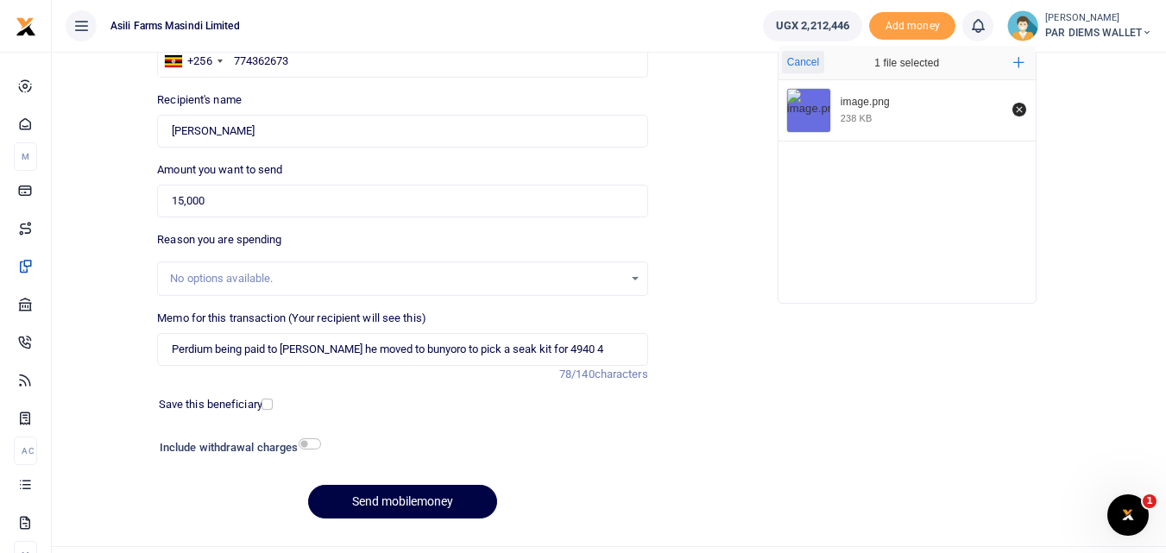
scroll to position [194, 0]
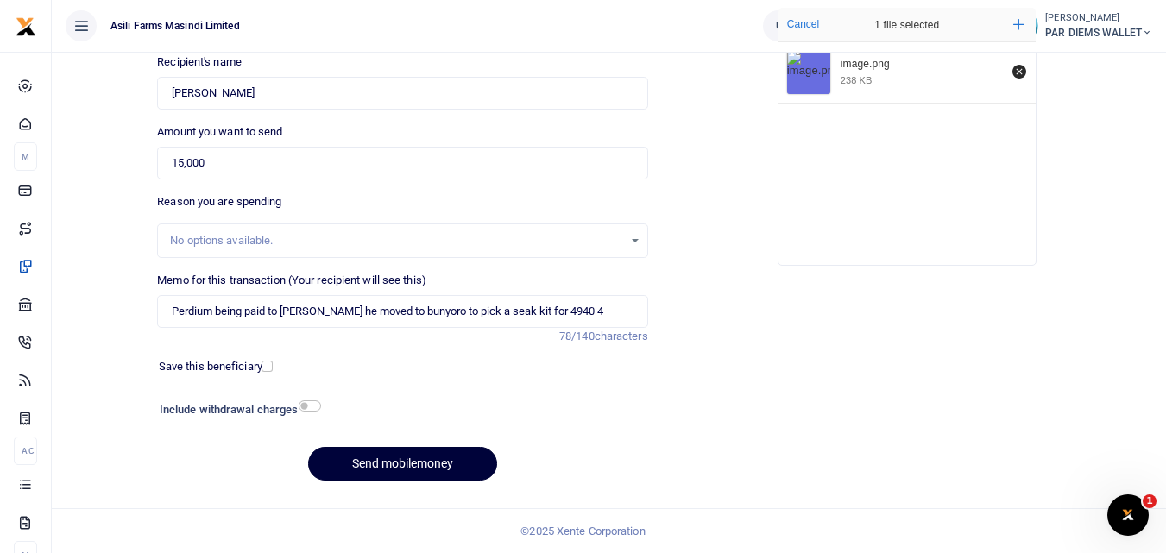
click at [435, 464] on button "Send mobilemoney" at bounding box center [402, 464] width 189 height 34
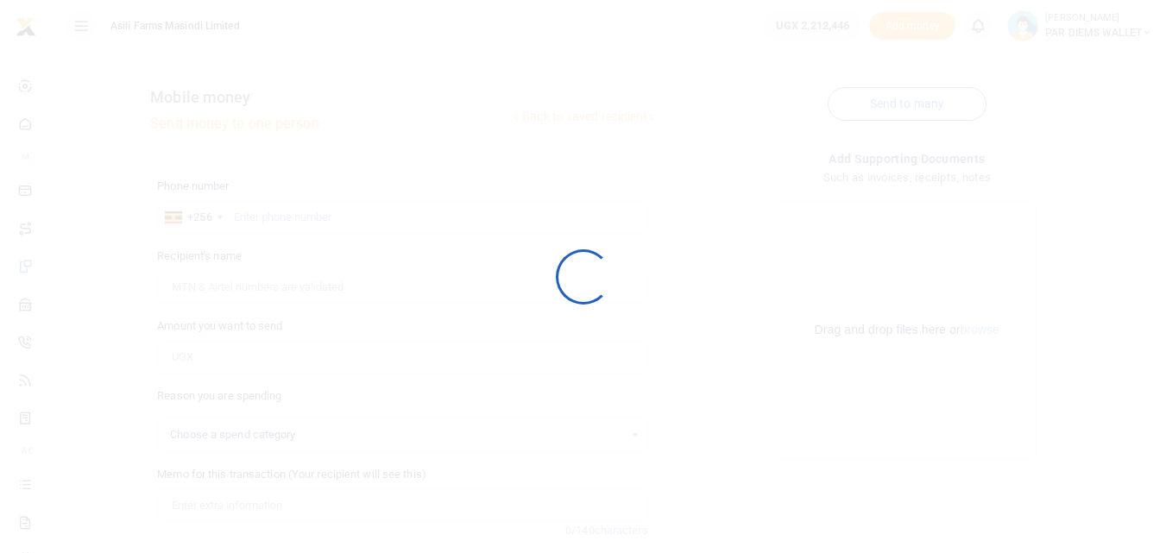
scroll to position [194, 0]
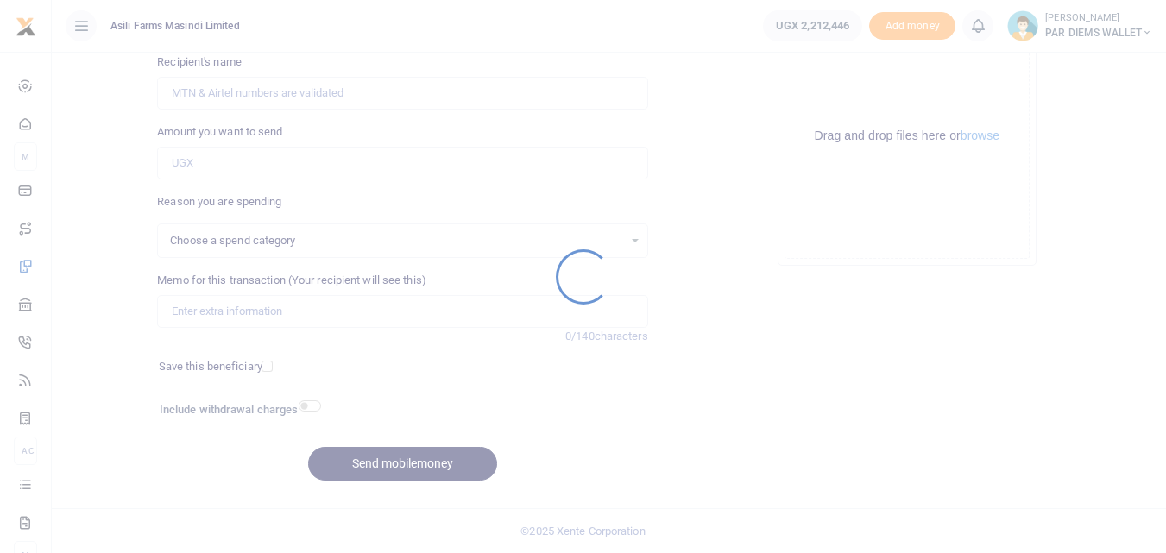
select select
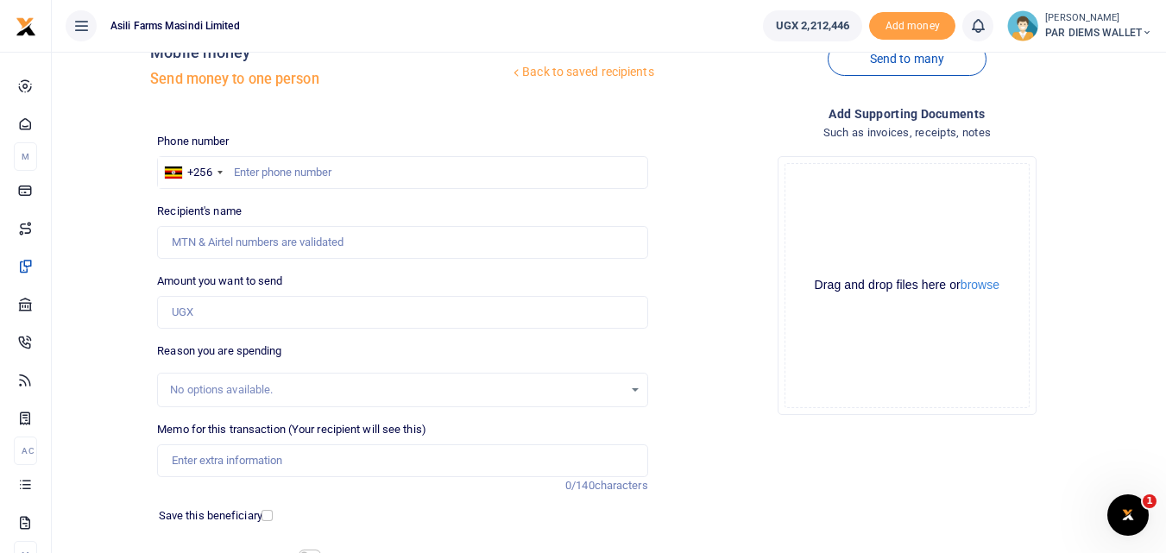
scroll to position [22, 0]
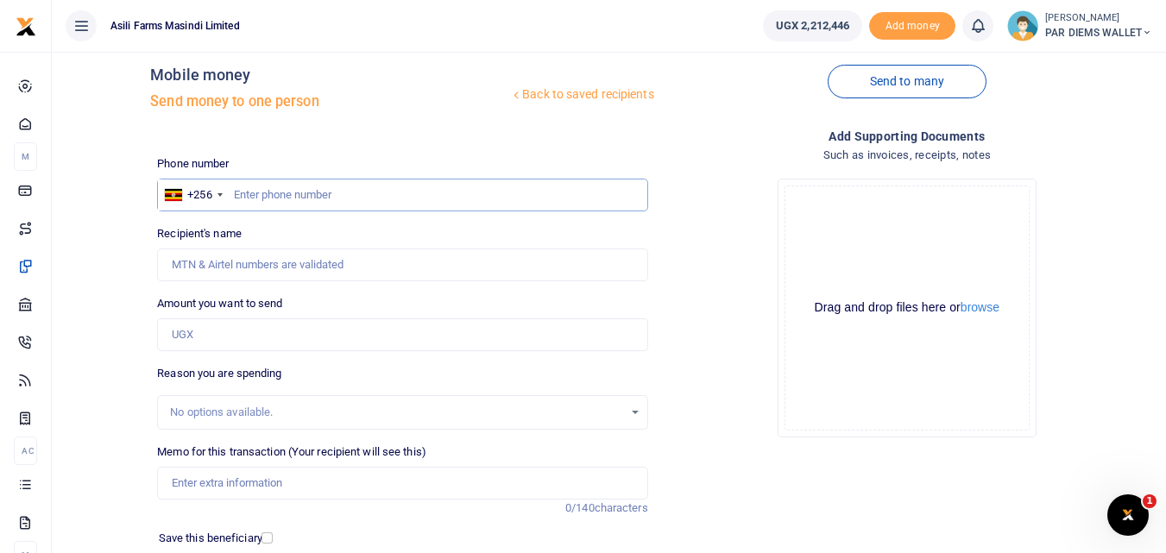
click at [257, 189] on input "text" at bounding box center [402, 195] width 490 height 33
type input "777703731"
type input "Bulasio Kasudha"
type input "777703731"
click at [225, 341] on input "Amount you want to send" at bounding box center [402, 335] width 490 height 33
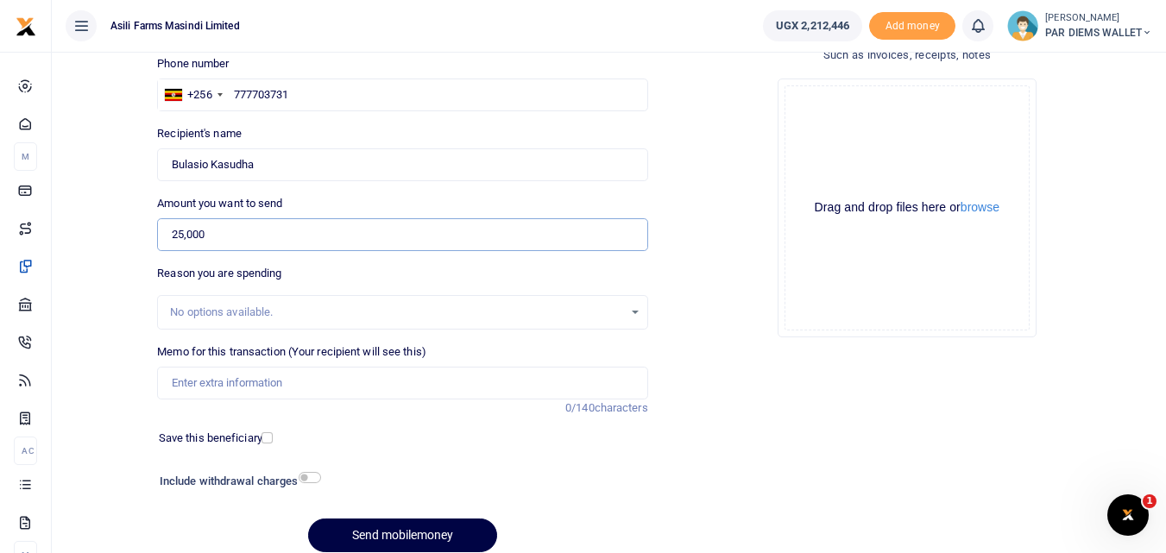
scroll to position [128, 0]
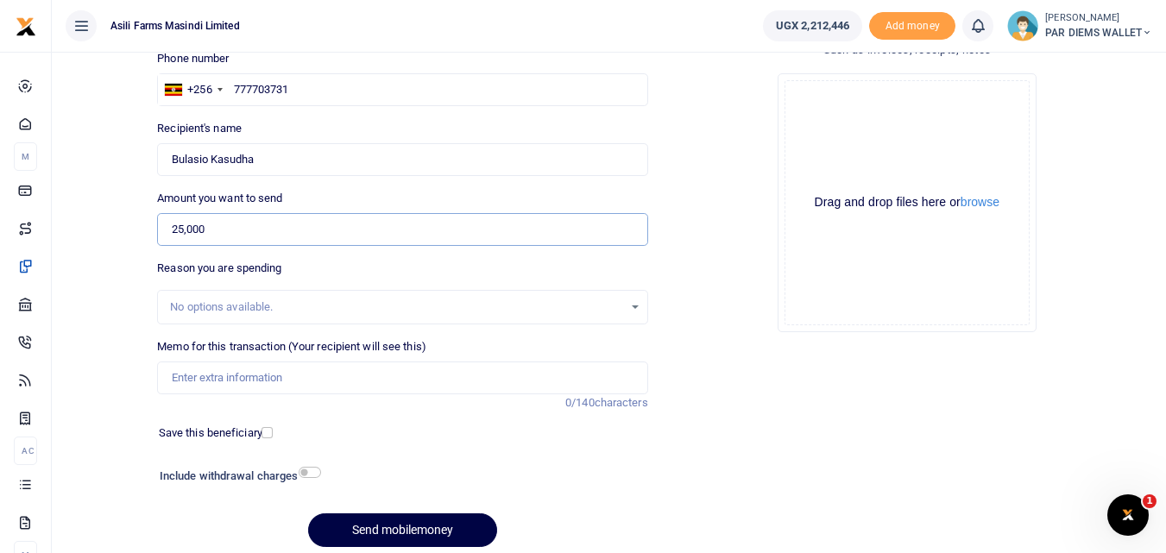
type input "25,000"
click at [231, 390] on input "Memo for this transaction (Your recipient will see this)" at bounding box center [402, 378] width 490 height 33
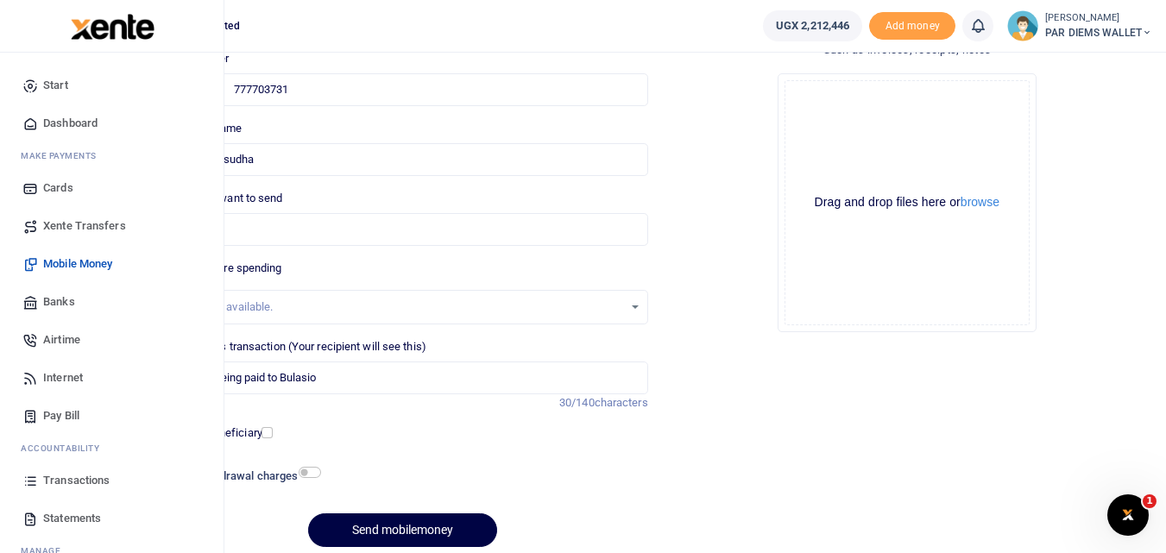
click at [30, 44] on div at bounding box center [112, 26] width 224 height 53
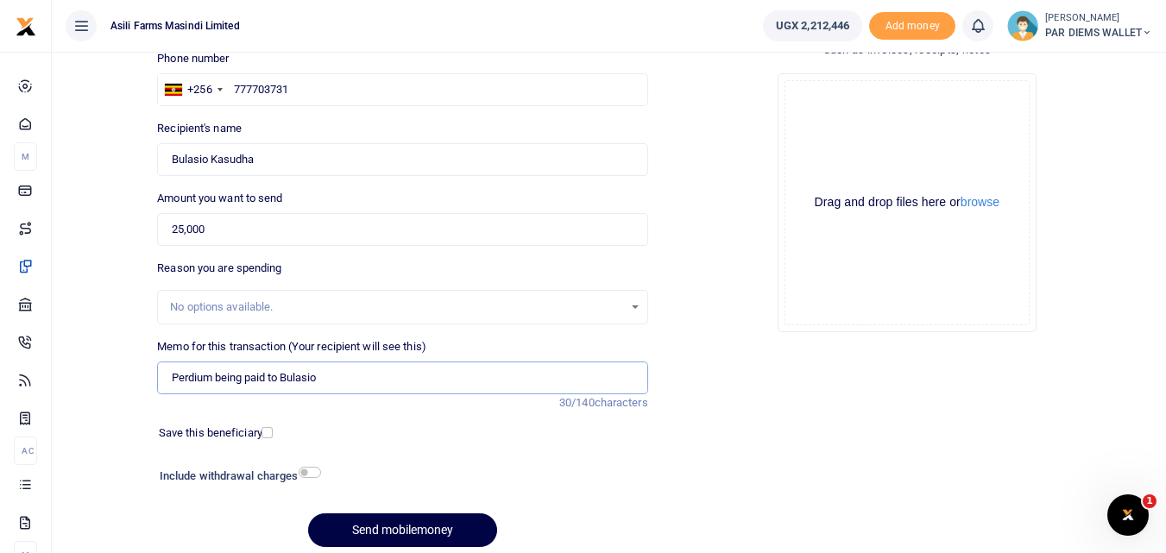
click at [384, 382] on input "Perdium being paid to Bulasio" at bounding box center [402, 378] width 490 height 33
click at [406, 382] on input "Perdium being paid to [PERSON_NAME] He took" at bounding box center [402, 378] width 490 height 33
click at [191, 373] on input "Perdium being paid to [PERSON_NAME] He took shaft for sprayer upto karuma and […" at bounding box center [402, 378] width 490 height 33
click at [315, 380] on input "Perdium being paid to Bulasio He tmoved to karuma to took shaft for sprayer upt…" at bounding box center [402, 378] width 490 height 33
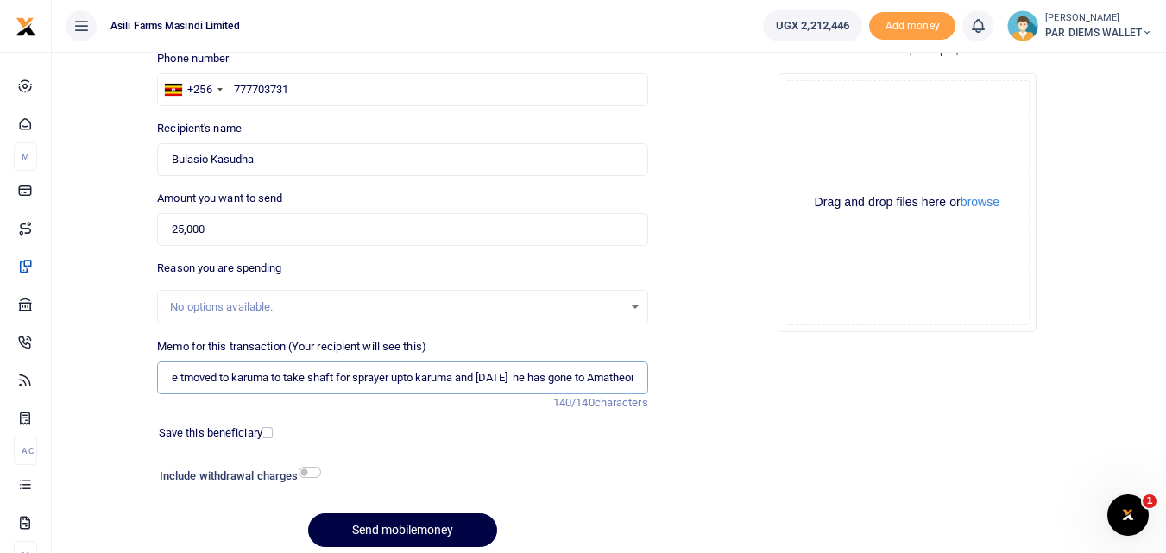
click at [467, 383] on input "Perdium being paid to Bulasio He tmoved to karuma to take shaft for sprayer upt…" at bounding box center [402, 378] width 490 height 33
type input "Perdium being paid to Bulasio He tmoved to karuma to take shaft for sprayer and…"
drag, startPoint x: 849, startPoint y: 199, endPoint x: 844, endPoint y: 165, distance: 34.9
click at [844, 165] on div "Drag and drop files here or browse Powered by Uppy" at bounding box center [907, 202] width 245 height 245
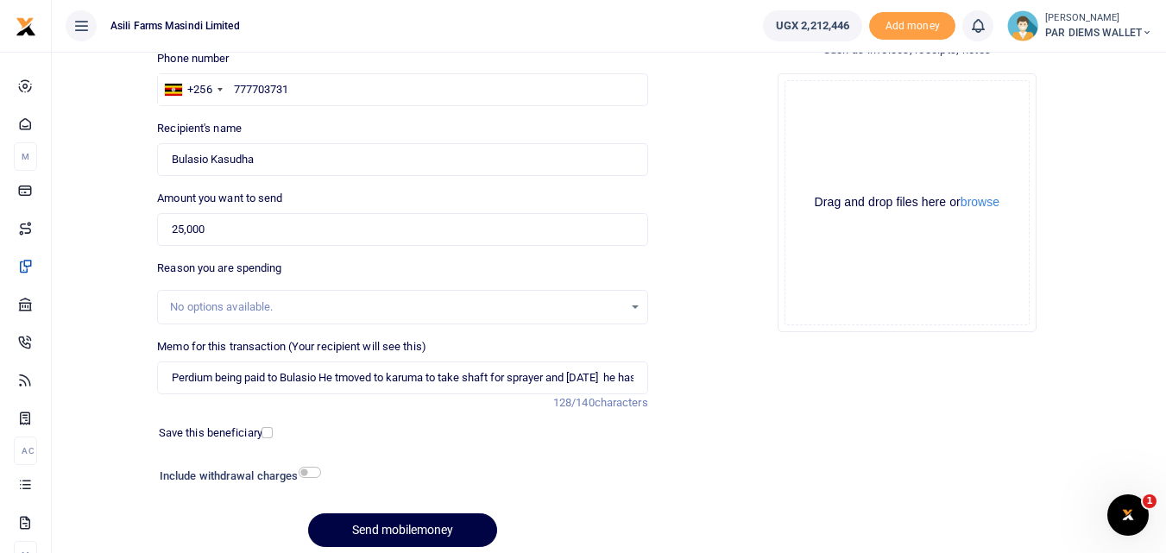
click at [844, 165] on div "Drag and drop files here or browse Powered by Uppy" at bounding box center [907, 202] width 245 height 245
click at [830, 128] on div "Drag and drop files here or browse Powered by Uppy" at bounding box center [907, 202] width 245 height 245
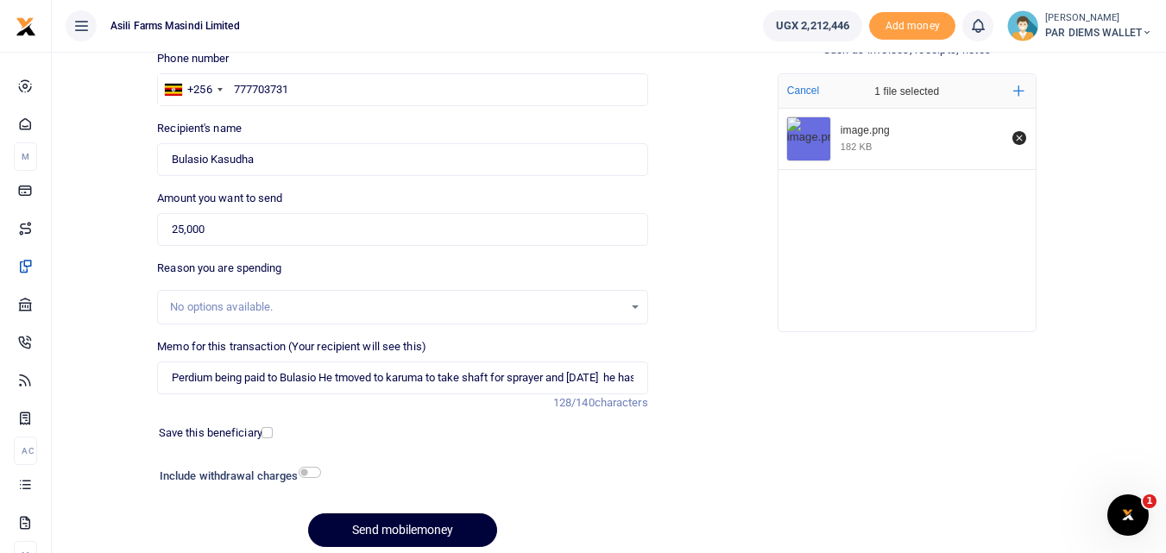
click at [453, 520] on button "Send mobilemoney" at bounding box center [402, 531] width 189 height 34
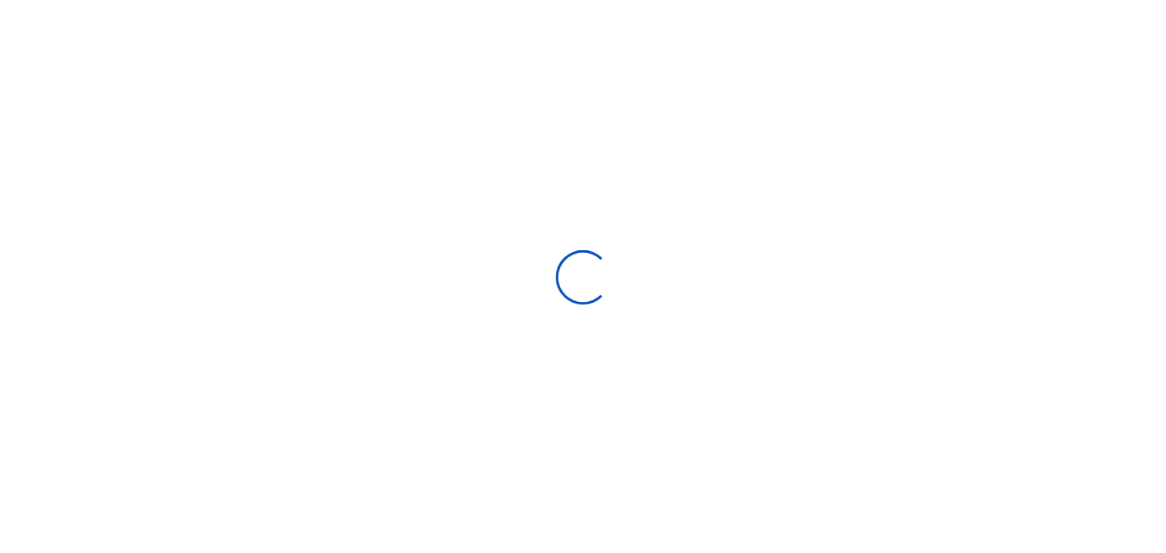
scroll to position [128, 0]
select select
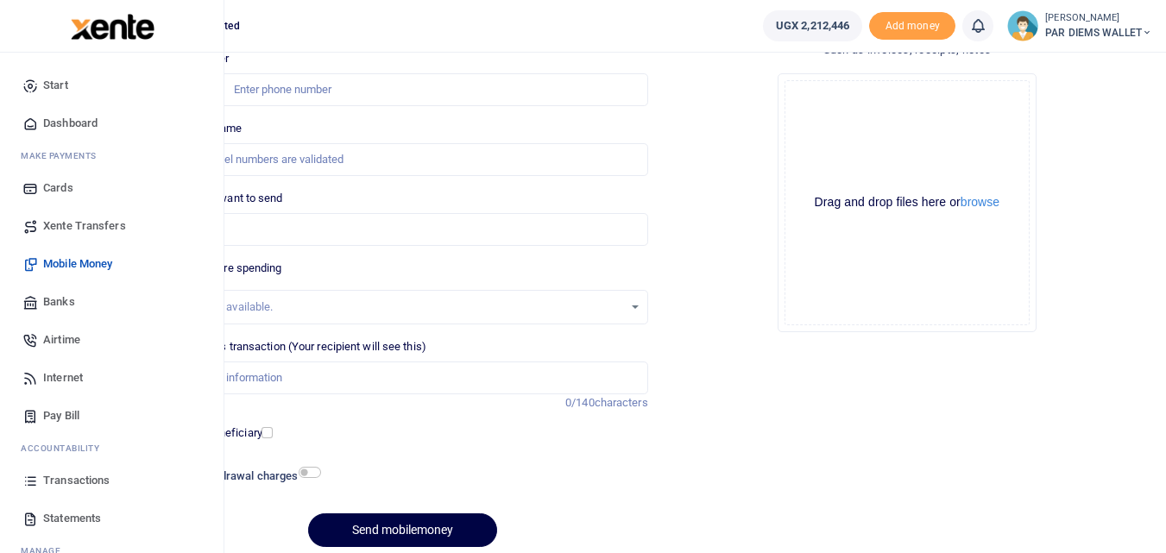
click at [25, 479] on icon at bounding box center [30, 481] width 16 height 16
